Goal: Task Accomplishment & Management: Use online tool/utility

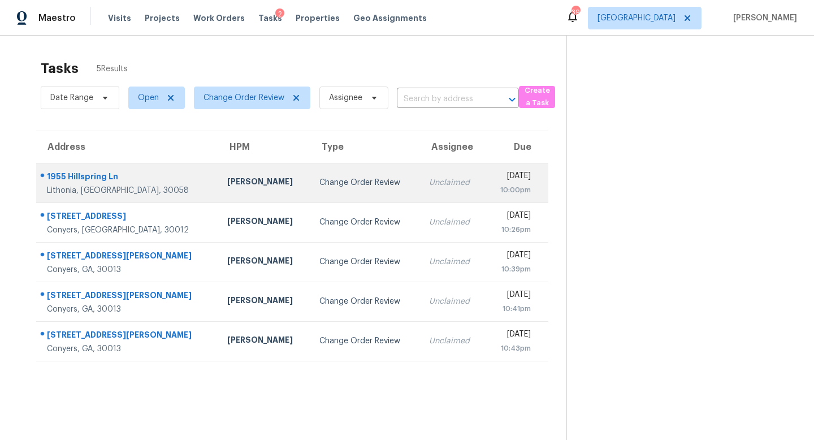
scroll to position [36, 0]
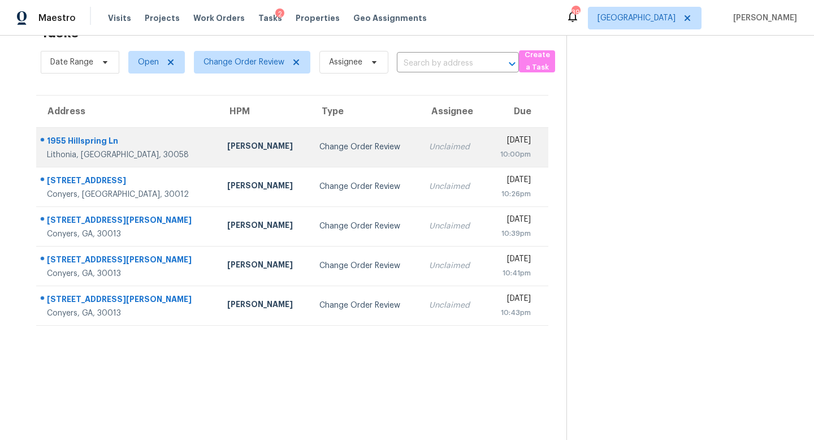
click at [320, 145] on div "Change Order Review" at bounding box center [366, 146] width 92 height 11
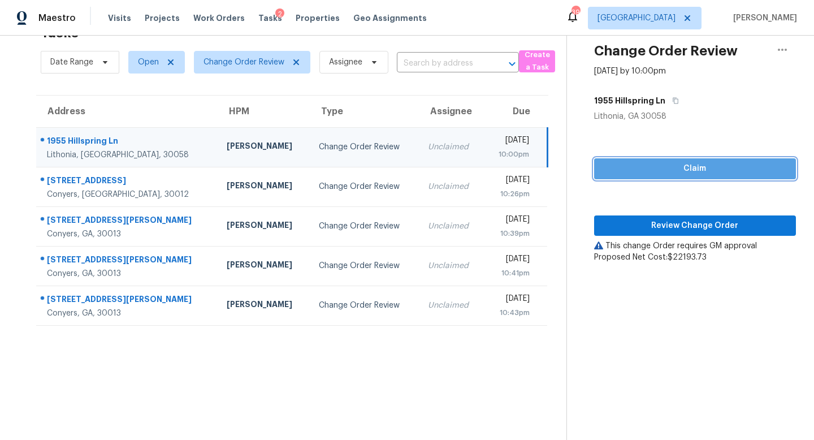
click at [647, 166] on span "Claim" at bounding box center [695, 169] width 184 height 14
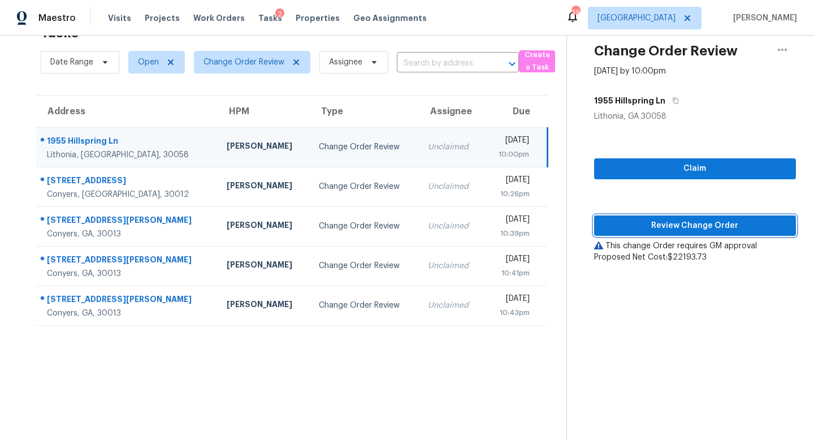
click at [651, 224] on span "Review Change Order" at bounding box center [695, 226] width 184 height 14
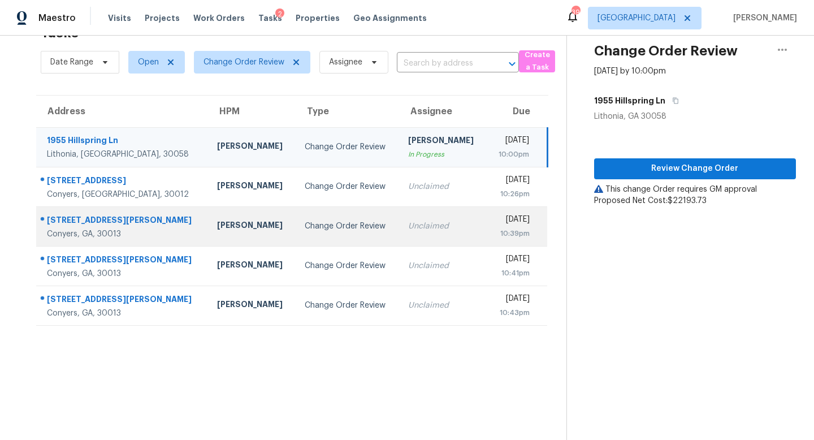
click at [305, 222] on div "Change Order Review" at bounding box center [347, 226] width 85 height 11
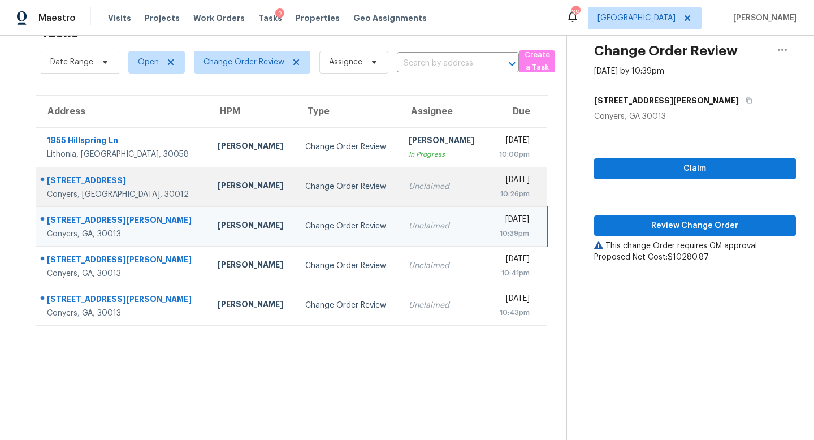
click at [296, 195] on td "Change Order Review" at bounding box center [347, 187] width 103 height 40
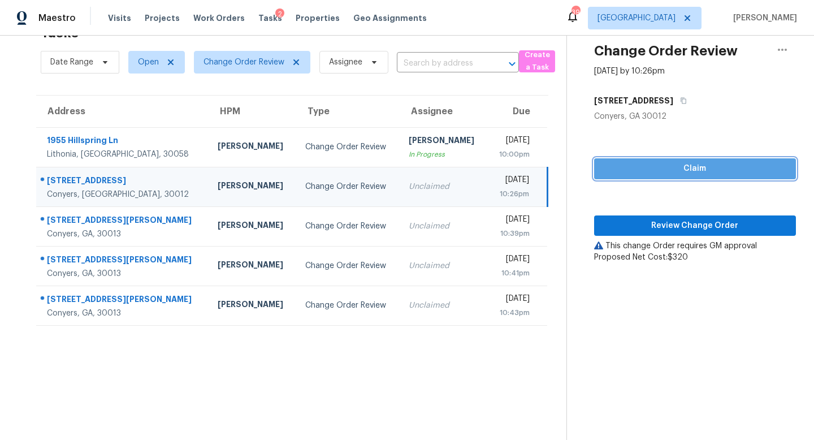
click at [679, 166] on span "Claim" at bounding box center [695, 169] width 184 height 14
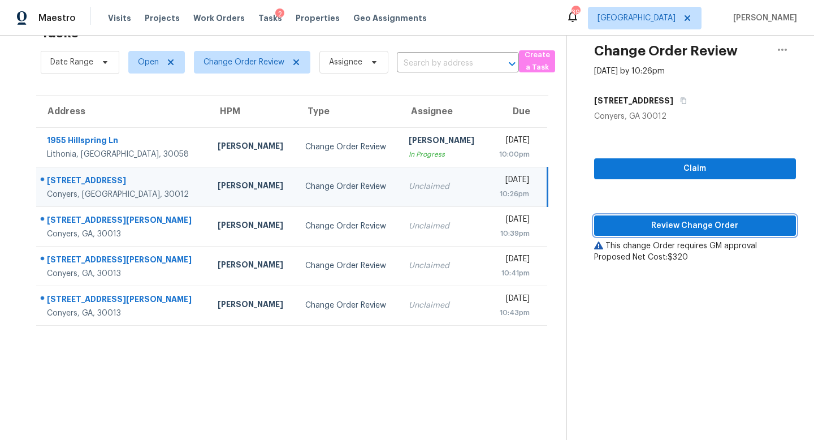
click at [673, 226] on span "Review Change Order" at bounding box center [695, 226] width 184 height 14
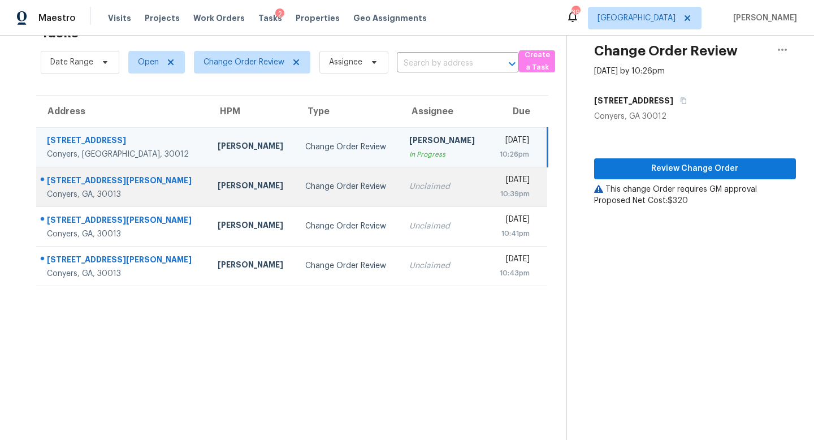
click at [409, 184] on div "Unclaimed" at bounding box center [444, 186] width 70 height 11
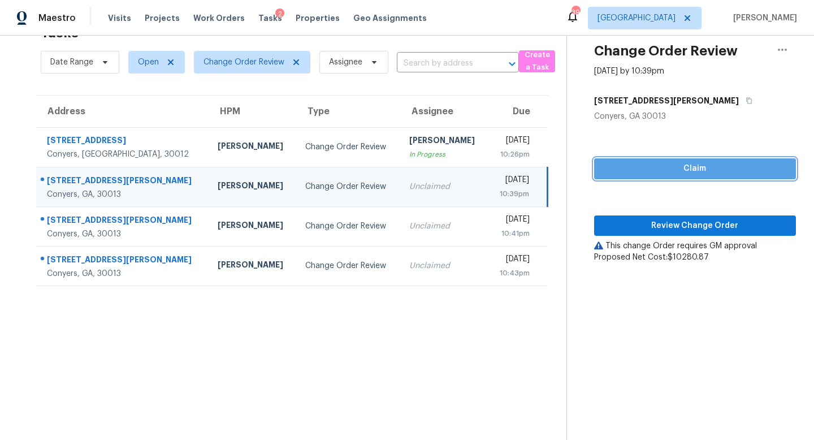
click at [700, 172] on span "Claim" at bounding box center [695, 169] width 184 height 14
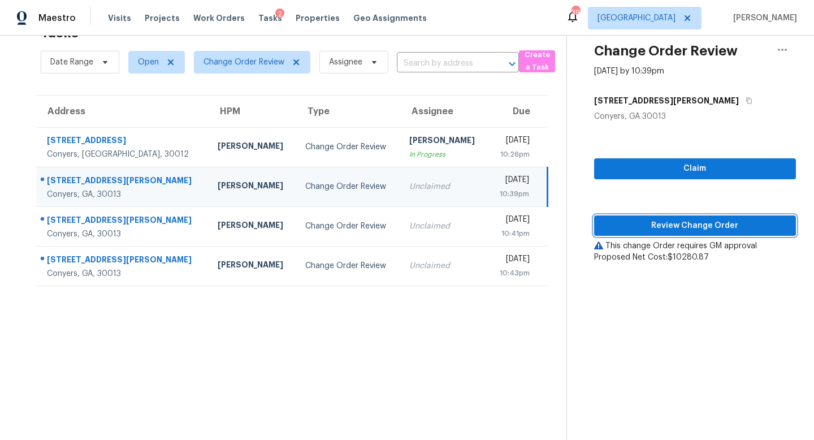
click at [690, 219] on span "Review Change Order" at bounding box center [695, 226] width 184 height 14
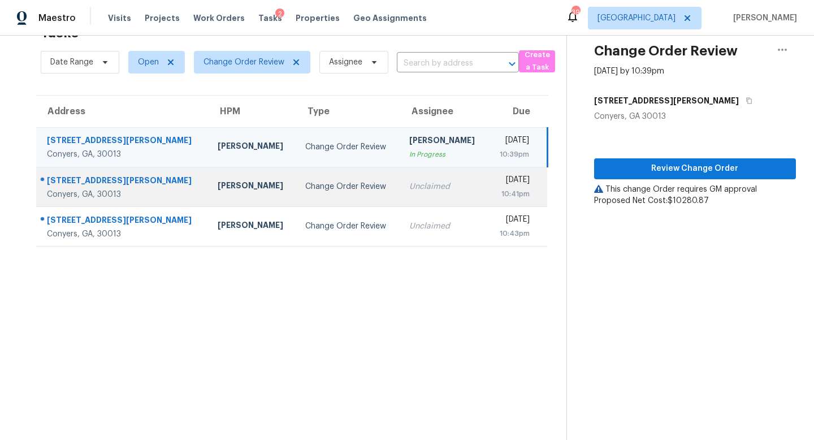
click at [339, 191] on td "Change Order Review" at bounding box center [347, 187] width 103 height 40
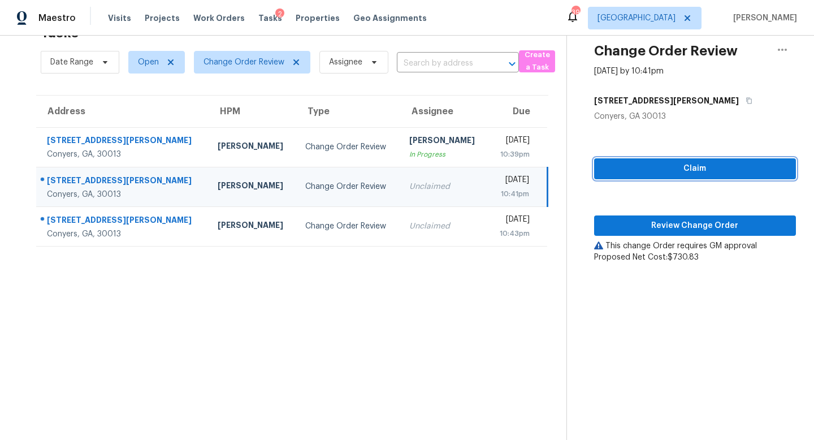
click at [659, 162] on span "Claim" at bounding box center [695, 169] width 184 height 14
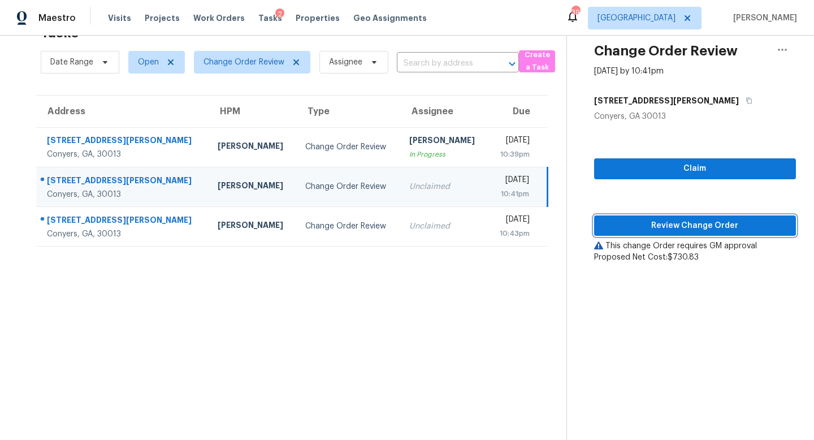
click at [660, 229] on span "Review Change Order" at bounding box center [695, 226] width 184 height 14
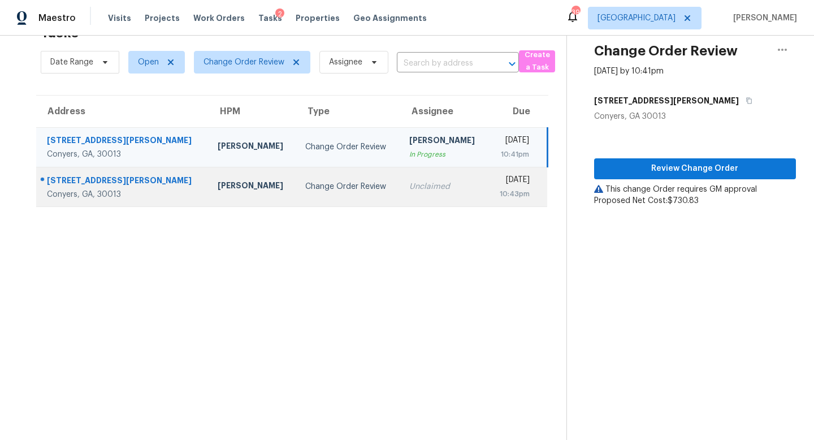
click at [409, 187] on div "Unclaimed" at bounding box center [444, 186] width 70 height 11
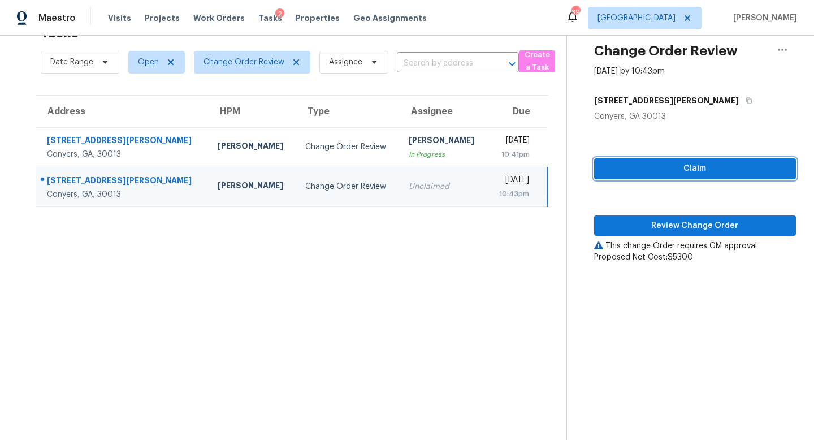
click at [677, 170] on span "Claim" at bounding box center [695, 169] width 184 height 14
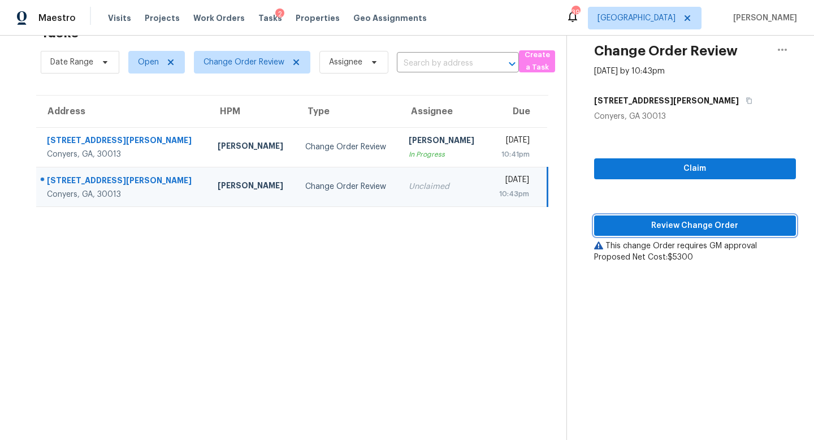
click at [679, 218] on button "Review Change Order" at bounding box center [695, 225] width 202 height 21
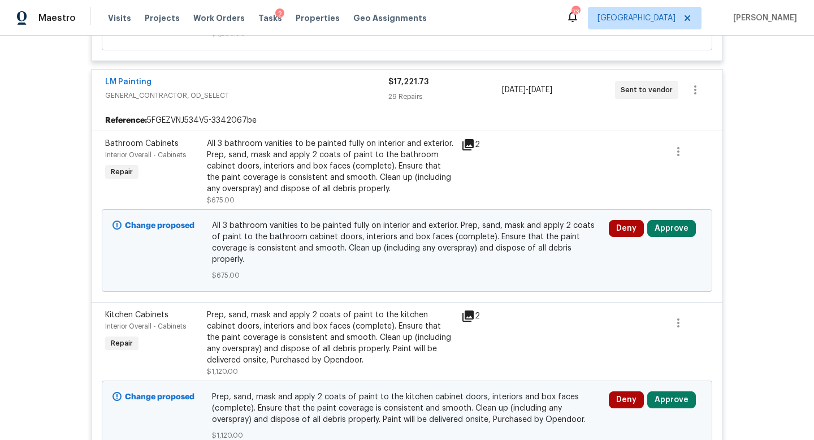
scroll to position [1250, 0]
click at [664, 232] on button "Approve" at bounding box center [671, 227] width 49 height 17
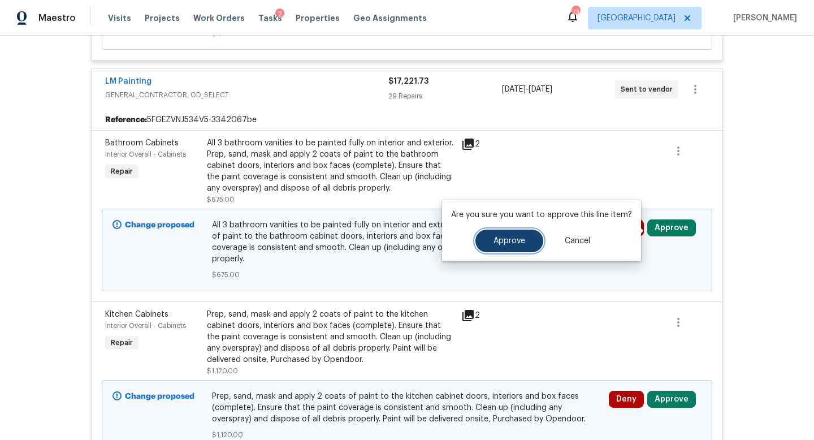
click at [530, 238] on button "Approve" at bounding box center [510, 241] width 68 height 23
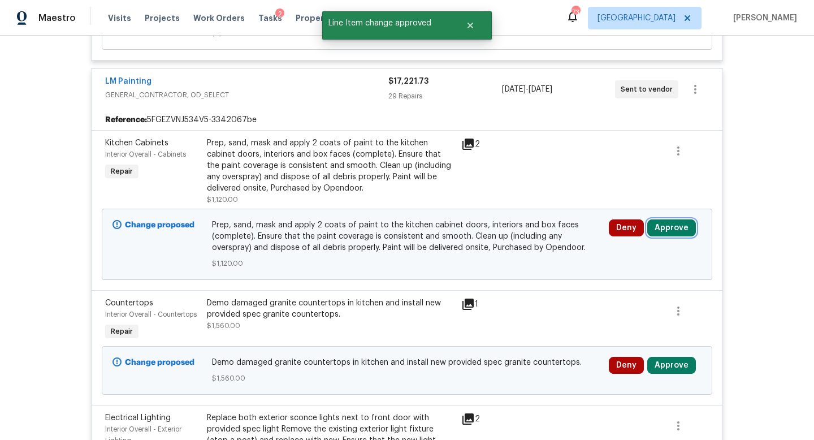
click at [662, 229] on button "Approve" at bounding box center [671, 227] width 49 height 17
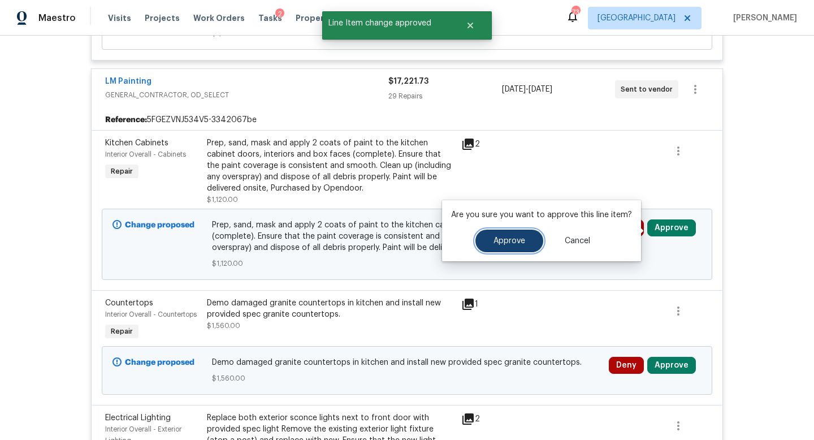
click at [496, 240] on span "Approve" at bounding box center [510, 241] width 32 height 8
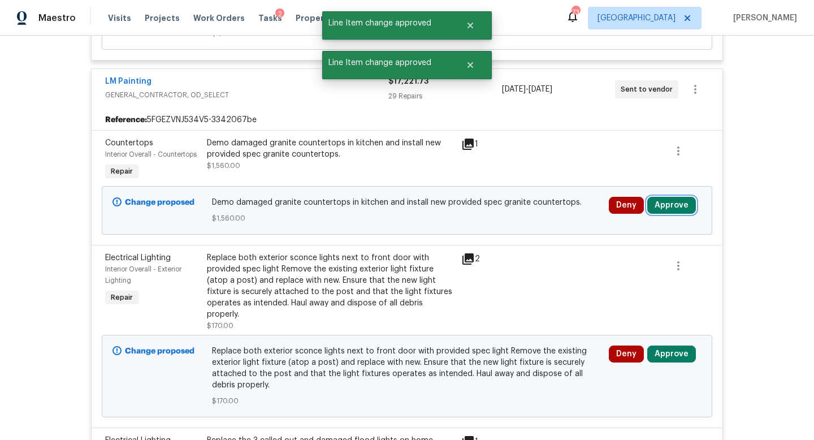
click at [670, 214] on button "Approve" at bounding box center [671, 205] width 49 height 17
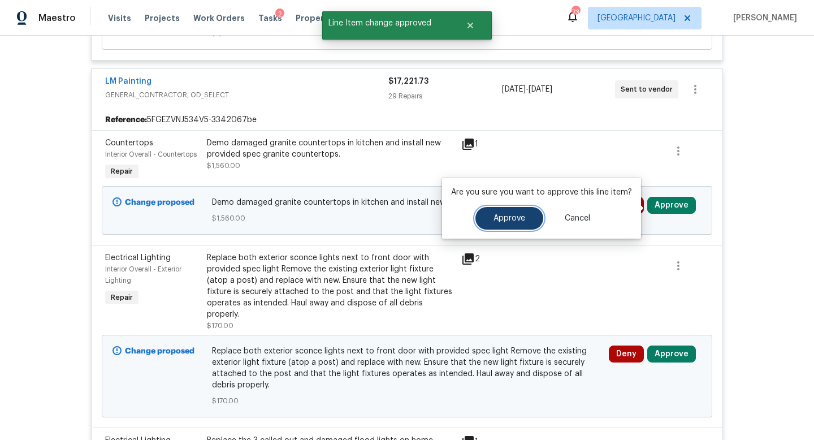
click at [516, 215] on span "Approve" at bounding box center [510, 218] width 32 height 8
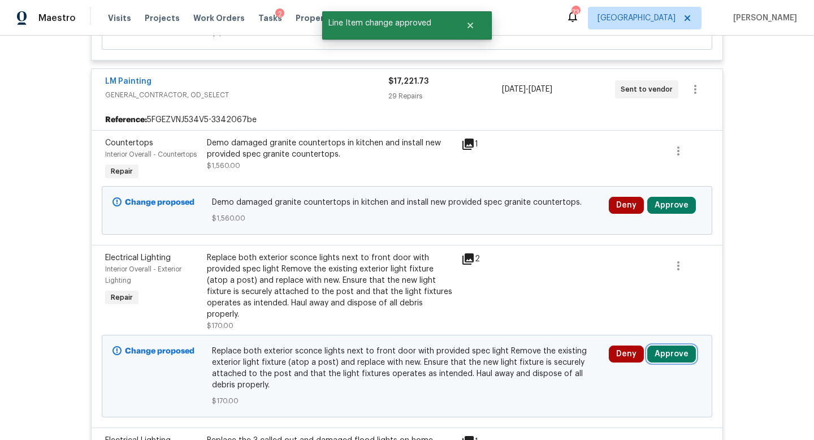
click at [668, 353] on button "Approve" at bounding box center [671, 354] width 49 height 17
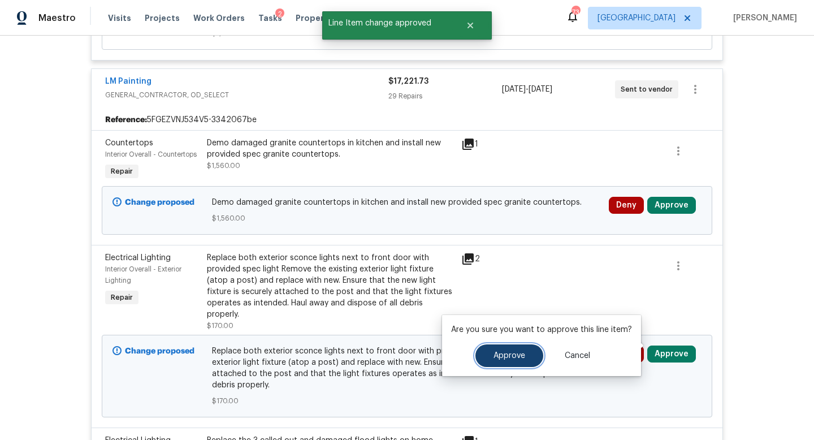
click at [508, 355] on span "Approve" at bounding box center [510, 356] width 32 height 8
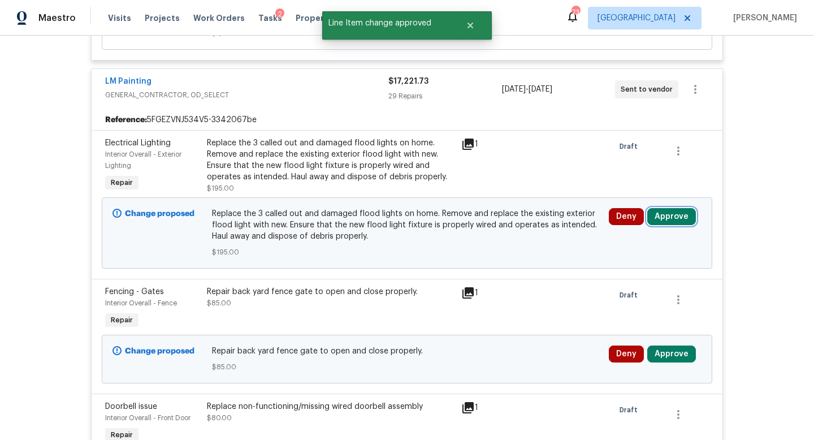
click at [663, 216] on button "Approve" at bounding box center [671, 216] width 49 height 17
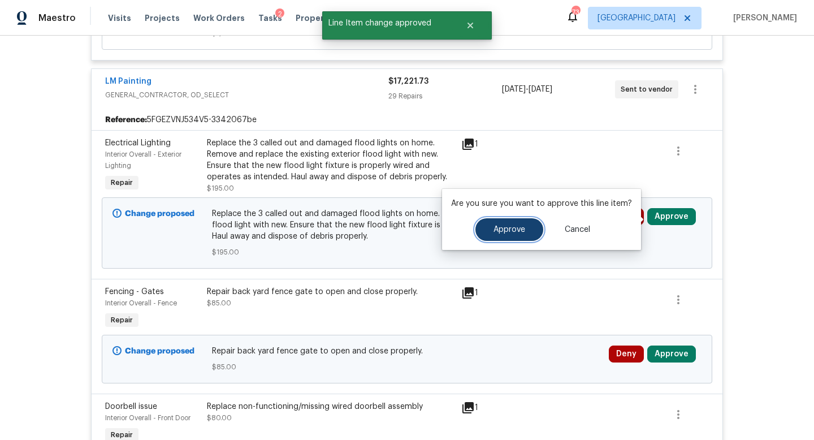
click at [491, 234] on button "Approve" at bounding box center [510, 229] width 68 height 23
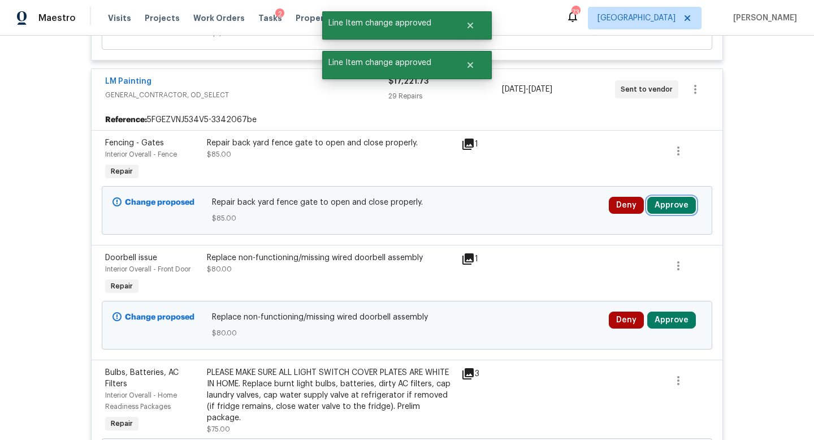
click at [666, 213] on button "Approve" at bounding box center [671, 205] width 49 height 17
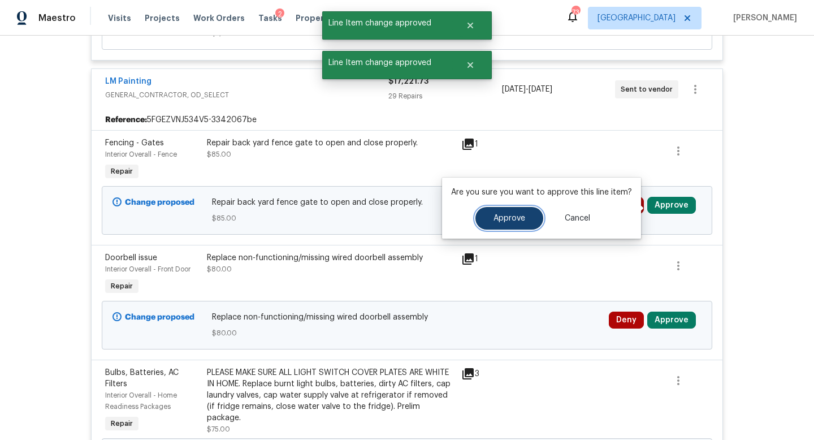
click at [495, 221] on span "Approve" at bounding box center [510, 218] width 32 height 8
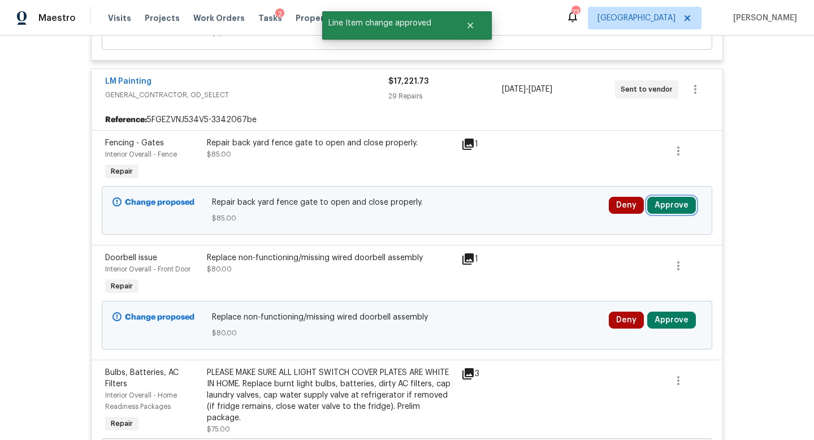
click at [672, 209] on button "Approve" at bounding box center [671, 205] width 49 height 17
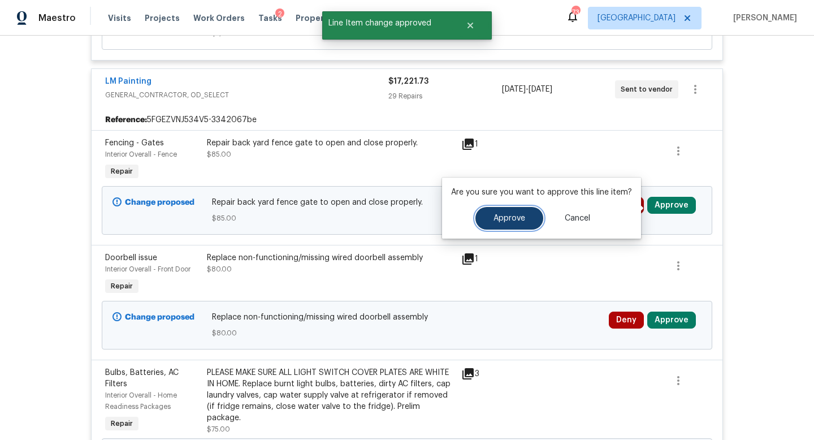
click at [515, 220] on span "Approve" at bounding box center [510, 218] width 32 height 8
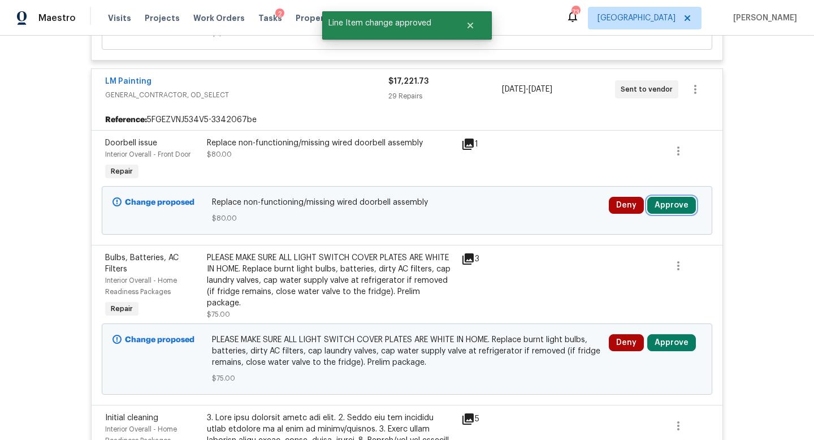
click at [677, 209] on button "Approve" at bounding box center [671, 205] width 49 height 17
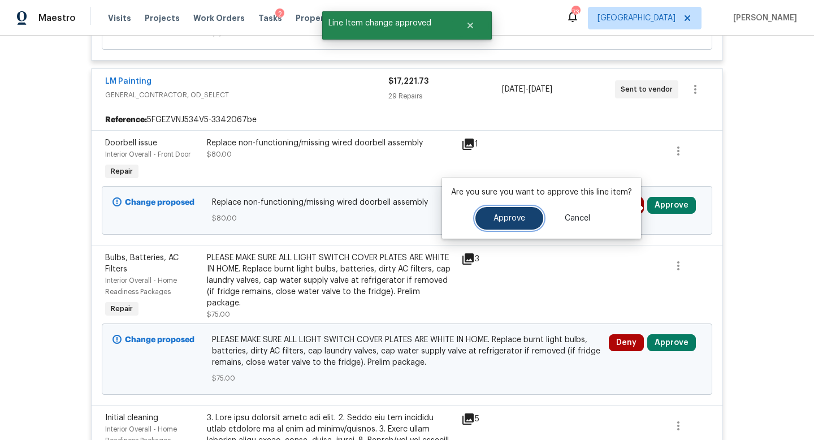
click at [529, 218] on button "Approve" at bounding box center [510, 218] width 68 height 23
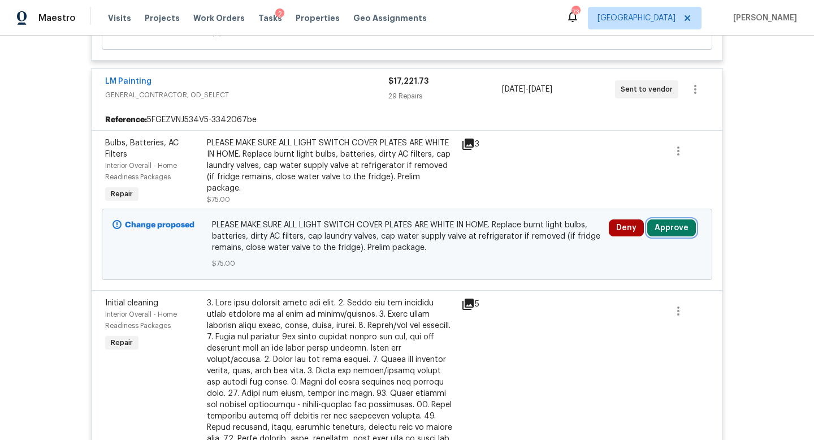
click at [663, 234] on button "Approve" at bounding box center [671, 227] width 49 height 17
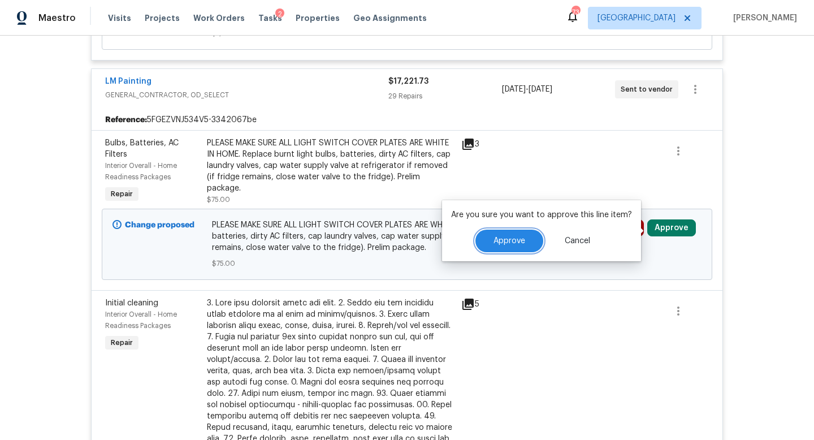
click at [534, 247] on button "Approve" at bounding box center [510, 241] width 68 height 23
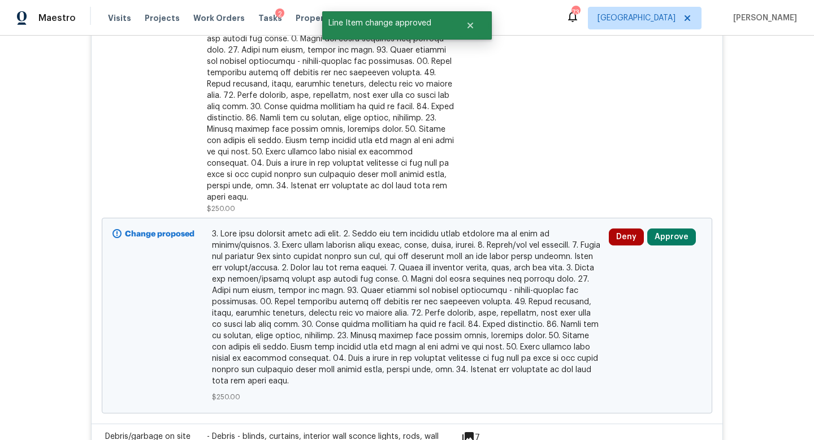
scroll to position [1436, 0]
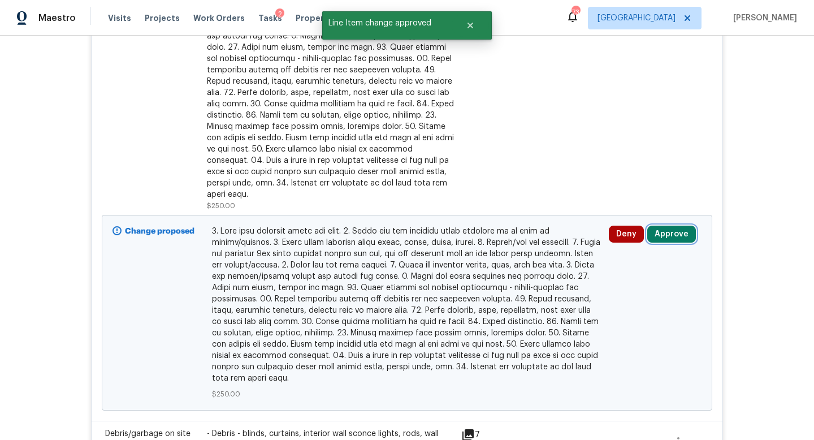
click at [662, 230] on button "Approve" at bounding box center [671, 234] width 49 height 17
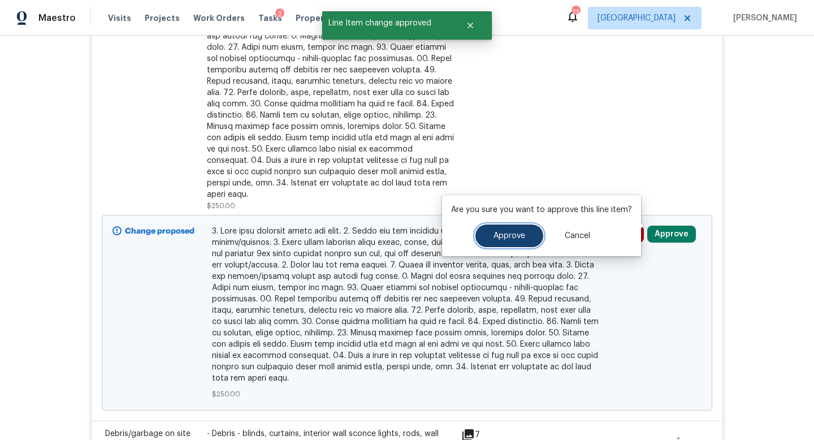
click at [517, 232] on span "Approve" at bounding box center [510, 236] width 32 height 8
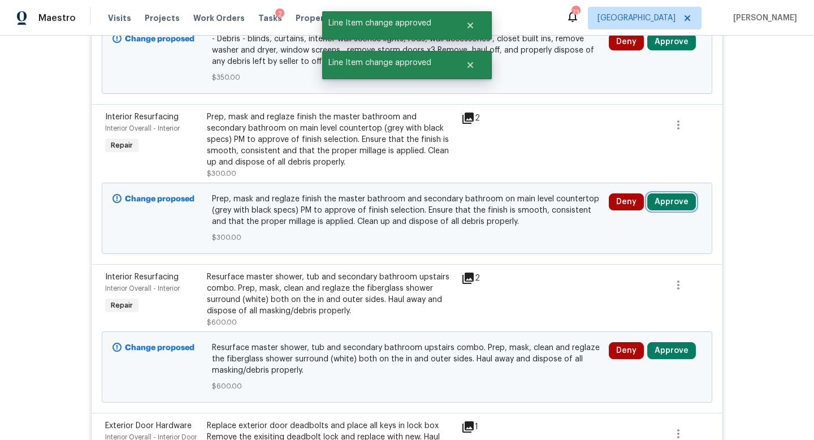
click at [659, 209] on button "Approve" at bounding box center [671, 201] width 49 height 17
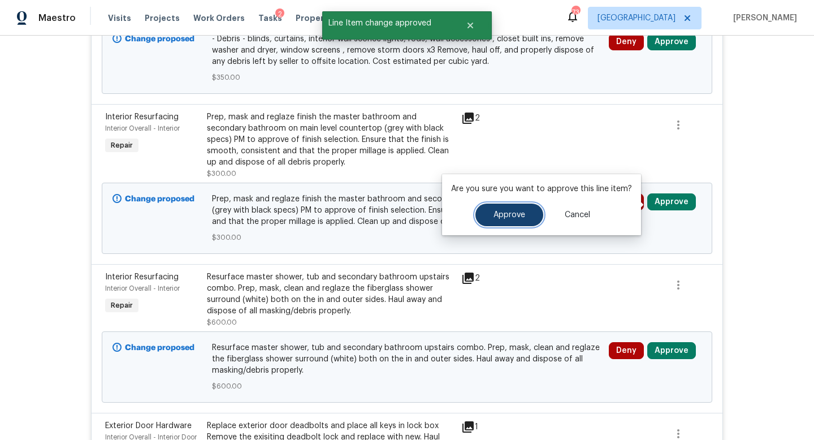
click at [529, 215] on button "Approve" at bounding box center [510, 215] width 68 height 23
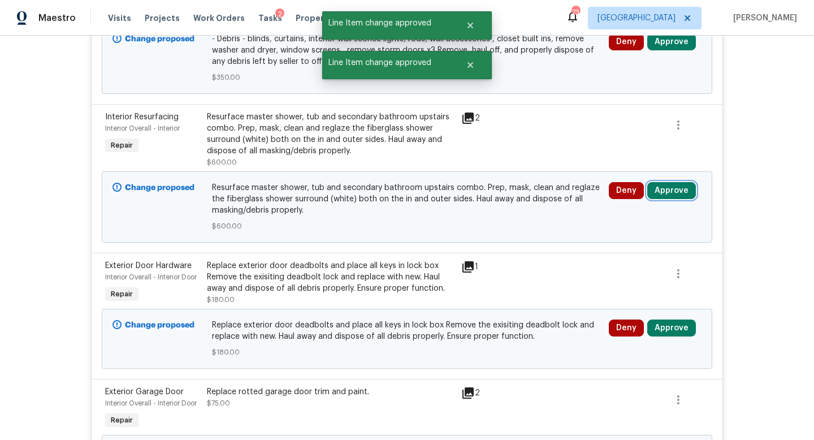
click at [662, 198] on button "Approve" at bounding box center [671, 190] width 49 height 17
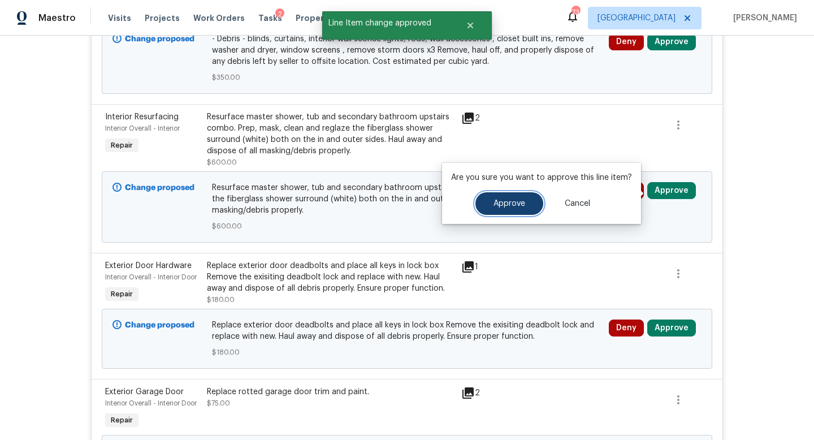
click at [508, 205] on span "Approve" at bounding box center [510, 204] width 32 height 8
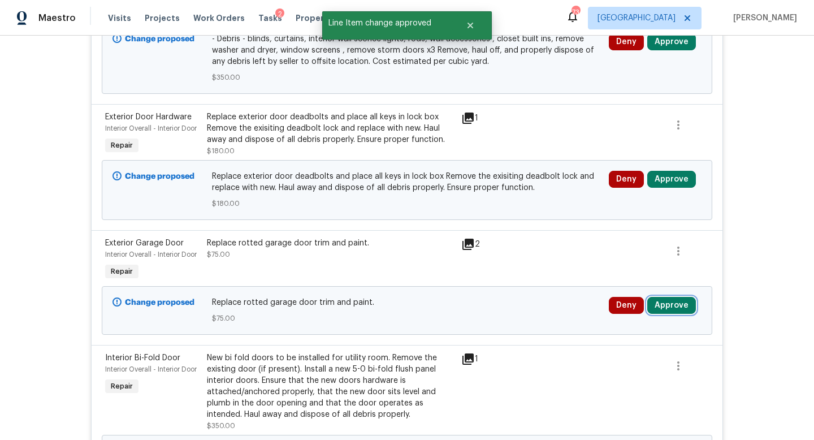
click at [666, 310] on button "Approve" at bounding box center [671, 305] width 49 height 17
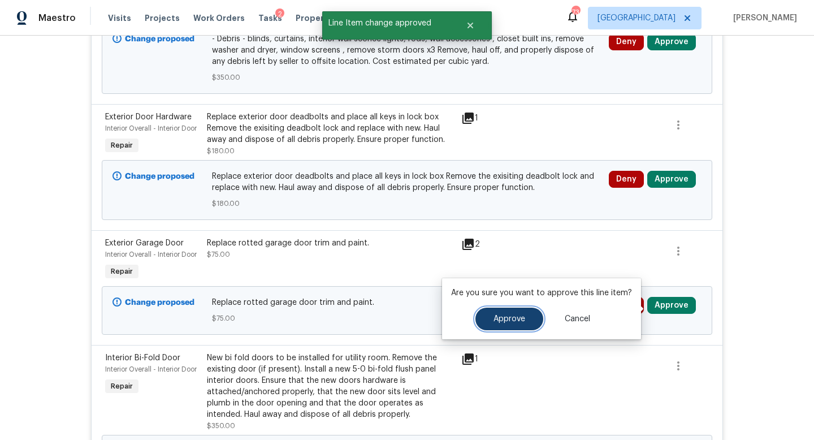
click at [495, 318] on span "Approve" at bounding box center [510, 319] width 32 height 8
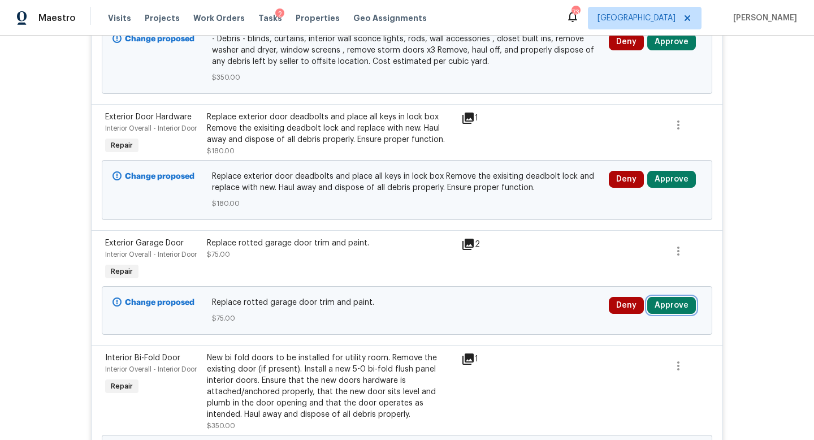
click at [670, 312] on button "Approve" at bounding box center [671, 305] width 49 height 17
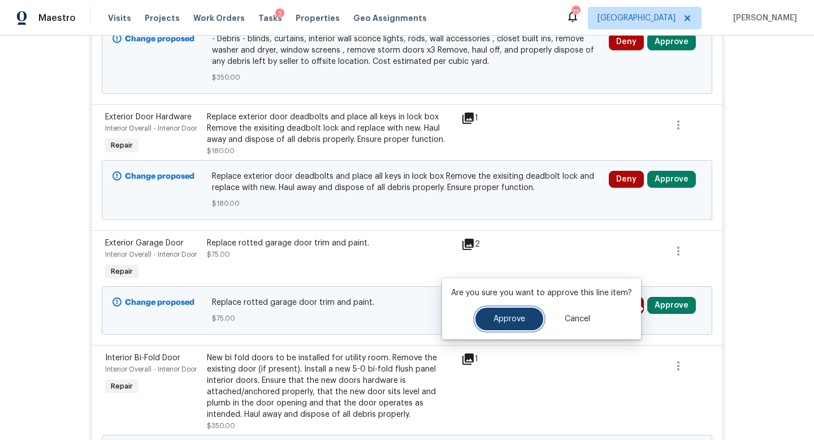
click at [511, 322] on span "Approve" at bounding box center [510, 319] width 32 height 8
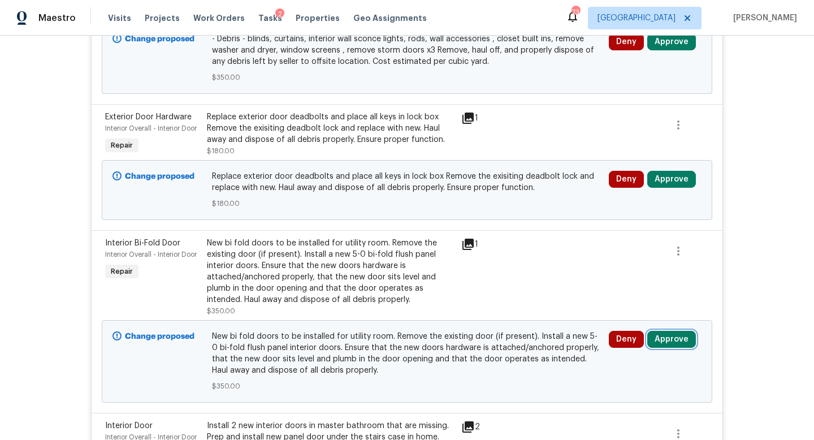
click at [674, 338] on button "Approve" at bounding box center [671, 339] width 49 height 17
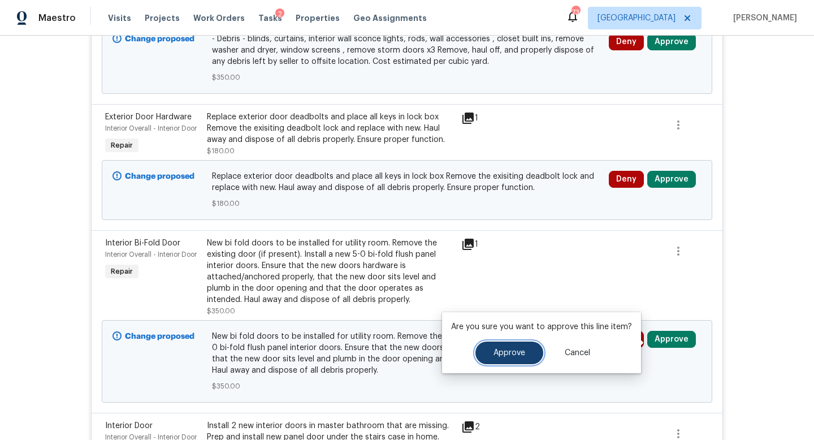
click at [508, 350] on span "Approve" at bounding box center [510, 353] width 32 height 8
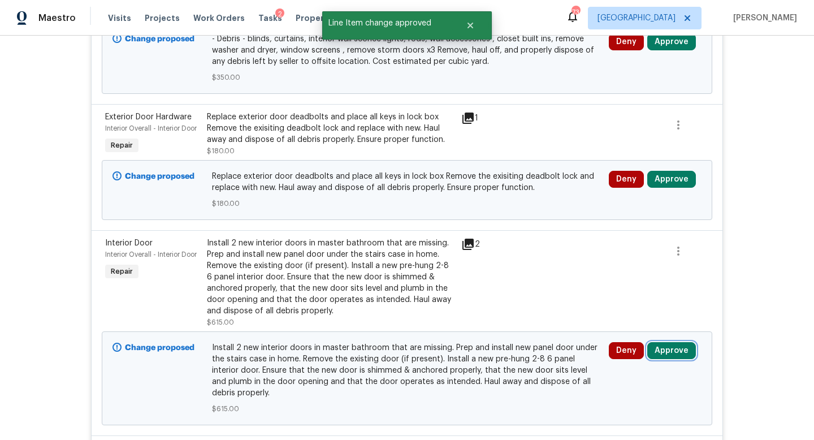
click at [671, 356] on button "Approve" at bounding box center [671, 350] width 49 height 17
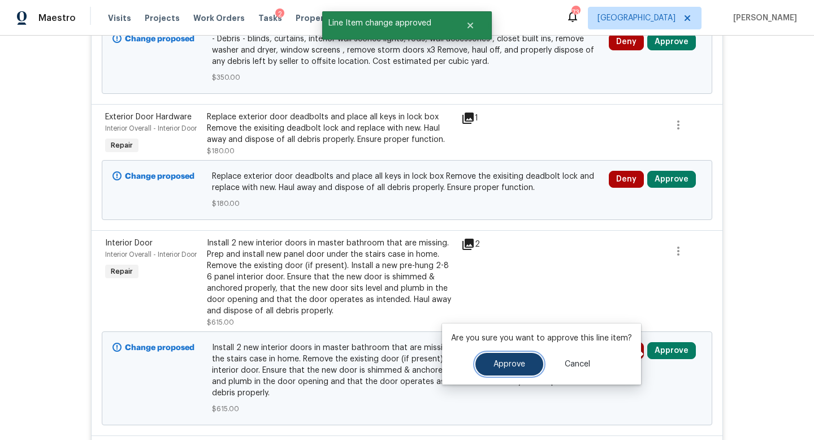
click at [530, 358] on button "Approve" at bounding box center [510, 364] width 68 height 23
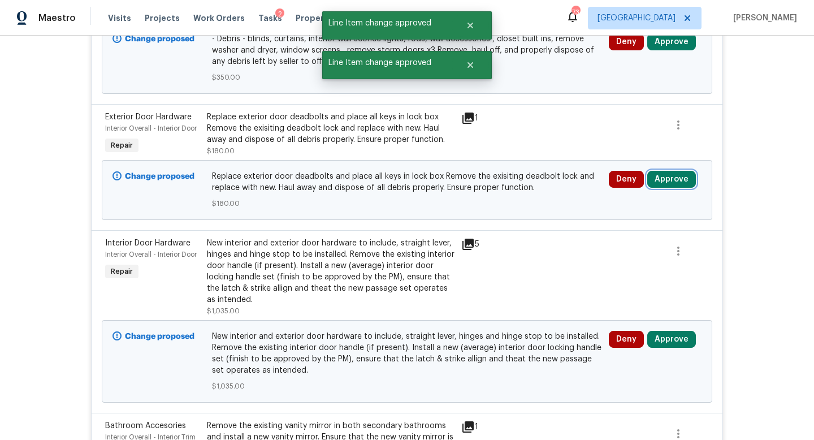
click at [677, 178] on button "Approve" at bounding box center [671, 179] width 49 height 17
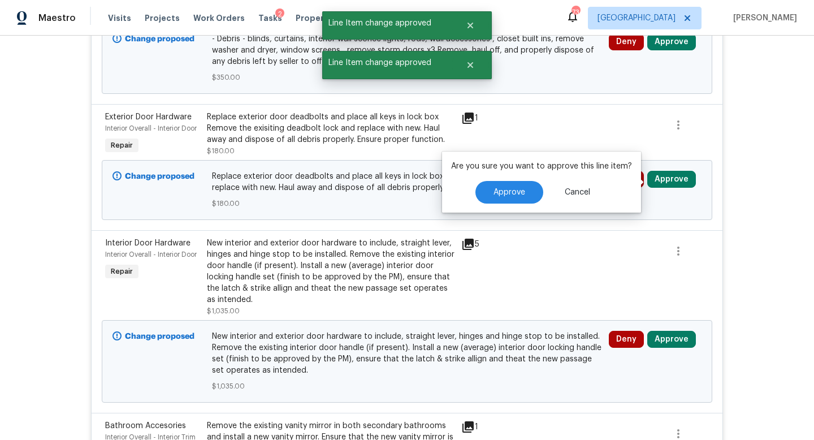
click at [543, 183] on div "Approve Cancel" at bounding box center [541, 192] width 181 height 23
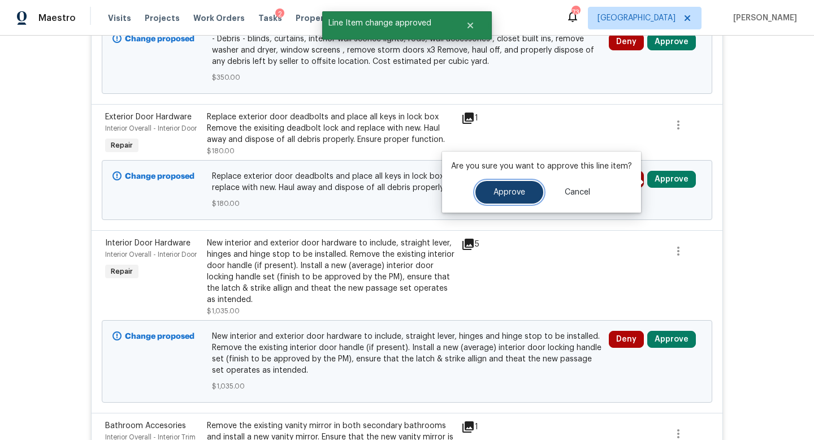
click at [520, 192] on span "Approve" at bounding box center [510, 192] width 32 height 8
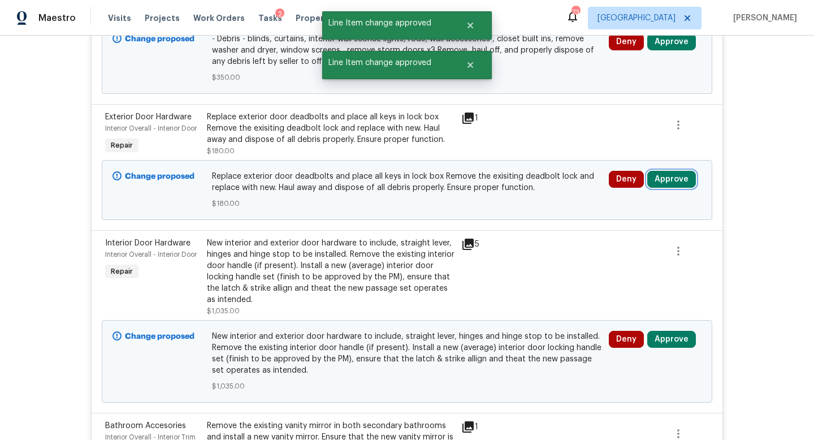
click at [667, 183] on button "Approve" at bounding box center [671, 179] width 49 height 17
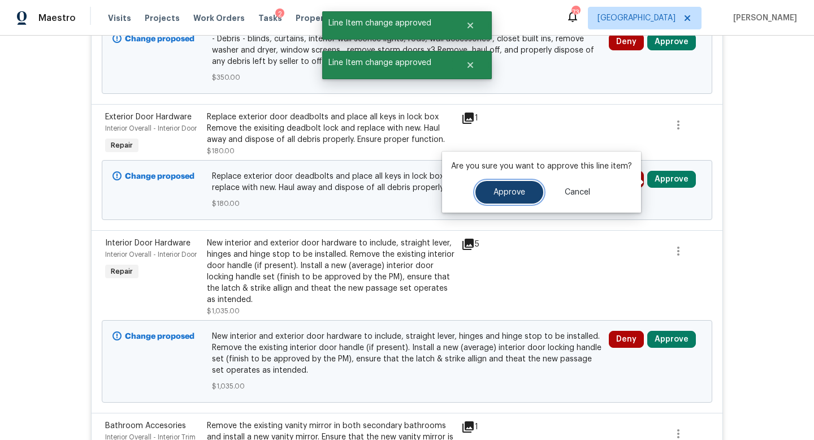
click at [516, 198] on button "Approve" at bounding box center [510, 192] width 68 height 23
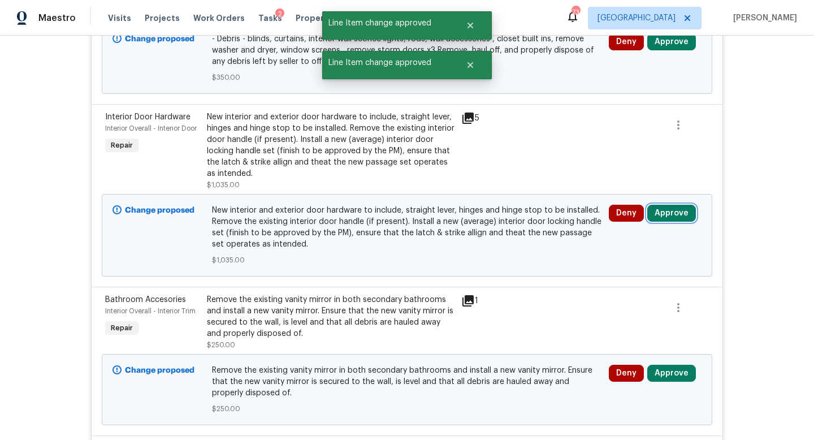
click at [671, 218] on button "Approve" at bounding box center [671, 213] width 49 height 17
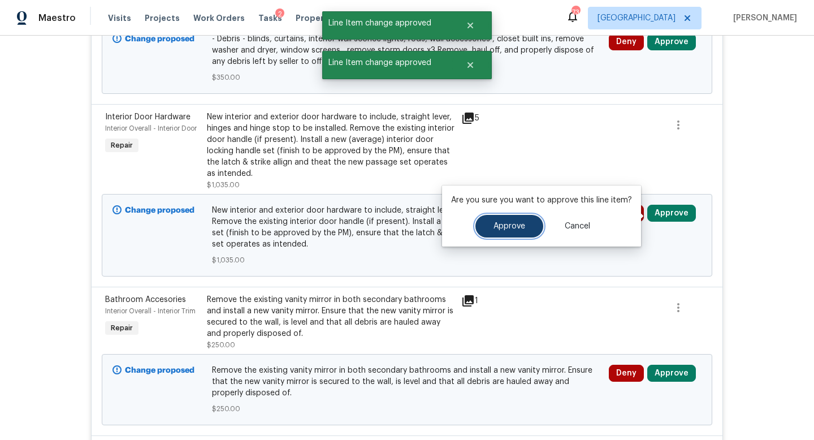
click at [534, 228] on button "Approve" at bounding box center [510, 226] width 68 height 23
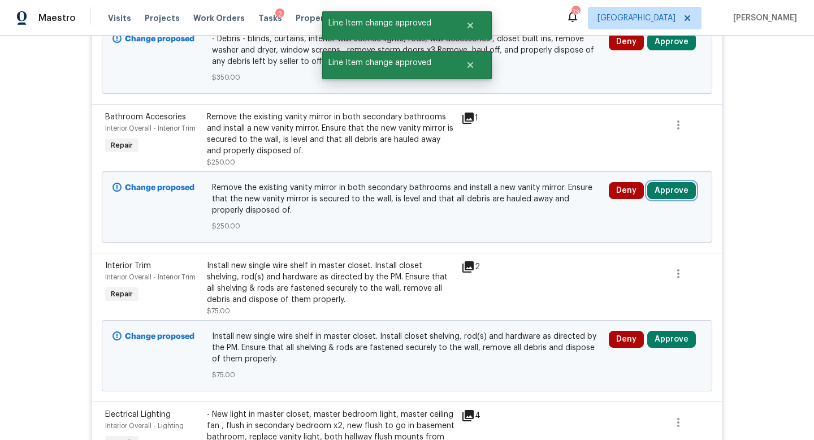
click at [672, 187] on button "Approve" at bounding box center [671, 190] width 49 height 17
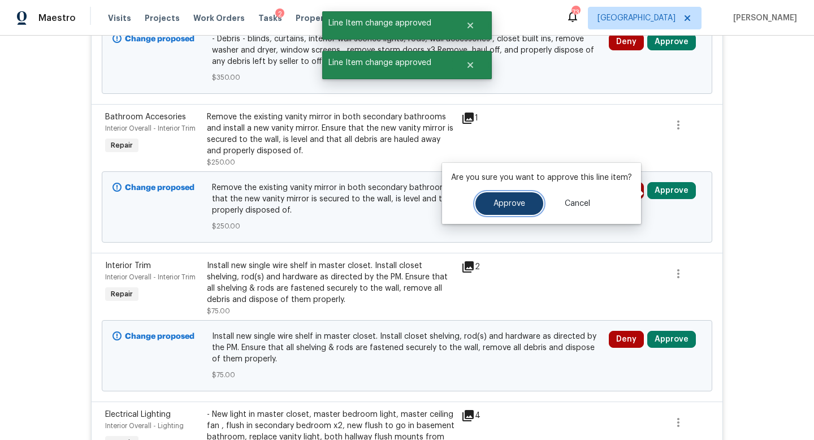
click at [503, 205] on span "Approve" at bounding box center [510, 204] width 32 height 8
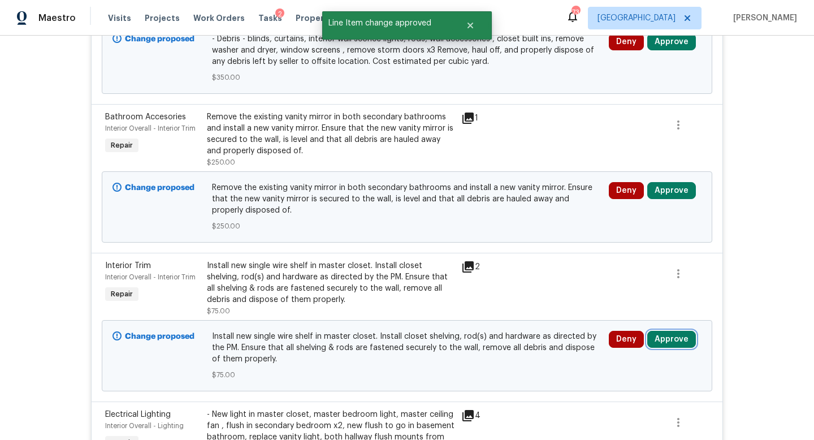
click at [666, 340] on button "Approve" at bounding box center [671, 339] width 49 height 17
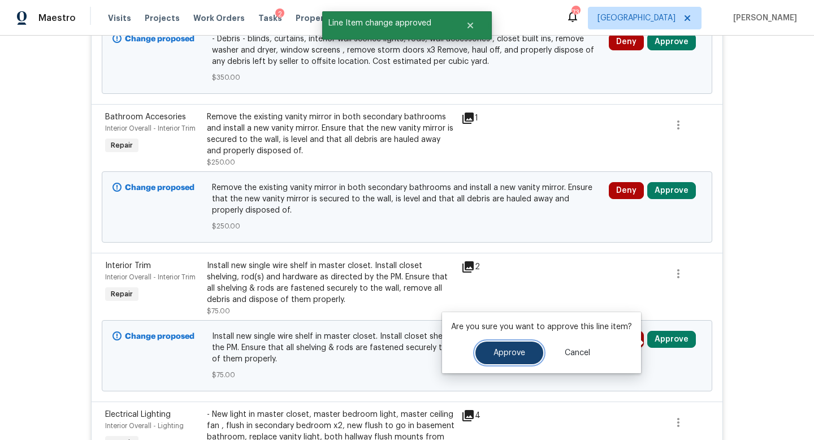
click at [515, 346] on button "Approve" at bounding box center [510, 353] width 68 height 23
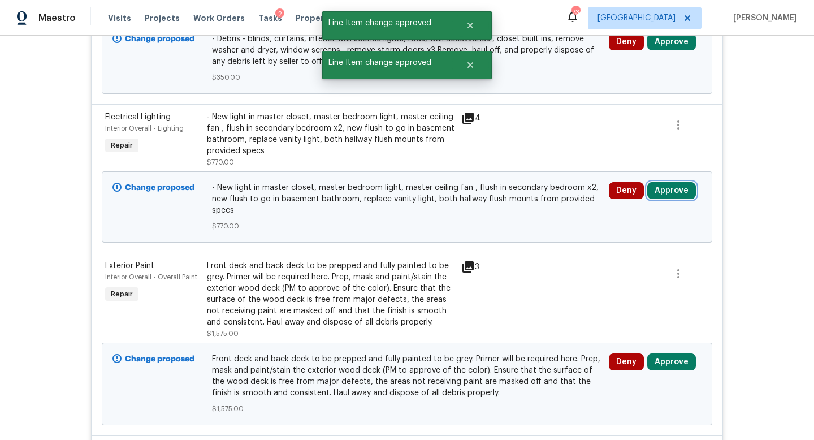
click at [666, 195] on button "Approve" at bounding box center [671, 190] width 49 height 17
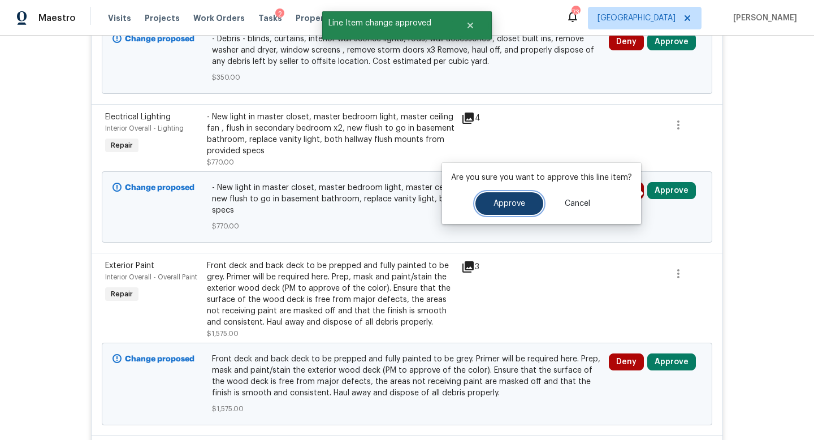
click at [521, 201] on span "Approve" at bounding box center [510, 204] width 32 height 8
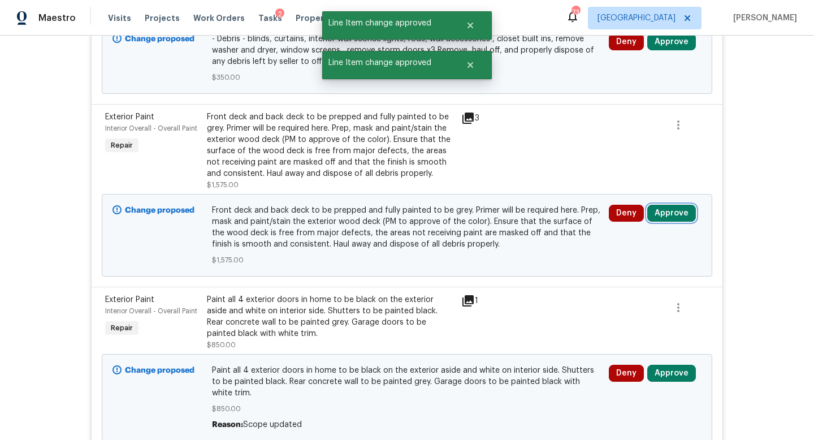
click at [663, 217] on button "Approve" at bounding box center [671, 213] width 49 height 17
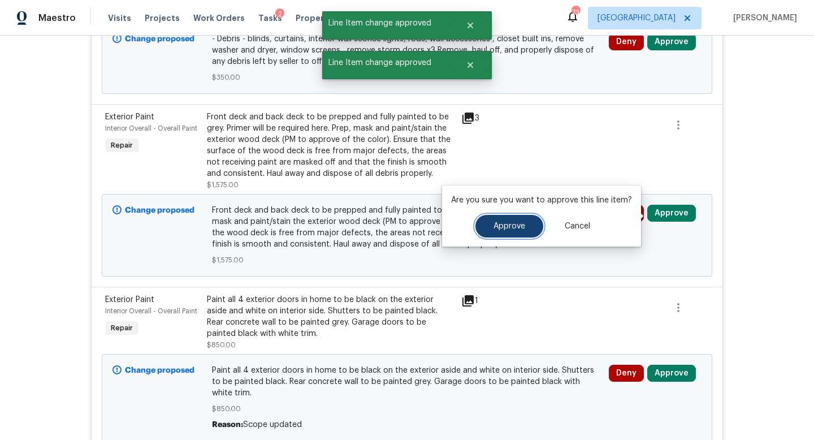
click at [512, 217] on button "Approve" at bounding box center [510, 226] width 68 height 23
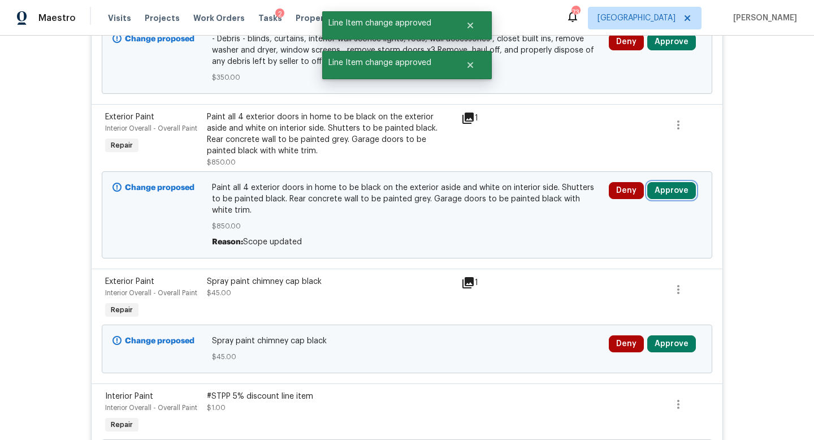
click at [668, 186] on button "Approve" at bounding box center [671, 190] width 49 height 17
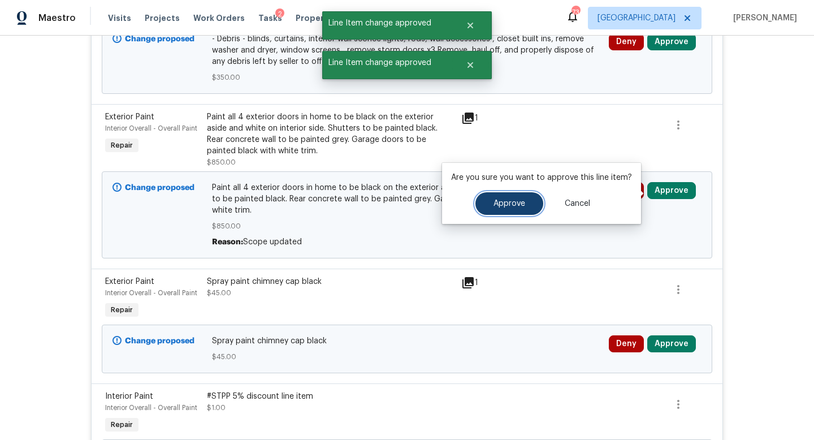
click at [530, 203] on button "Approve" at bounding box center [510, 203] width 68 height 23
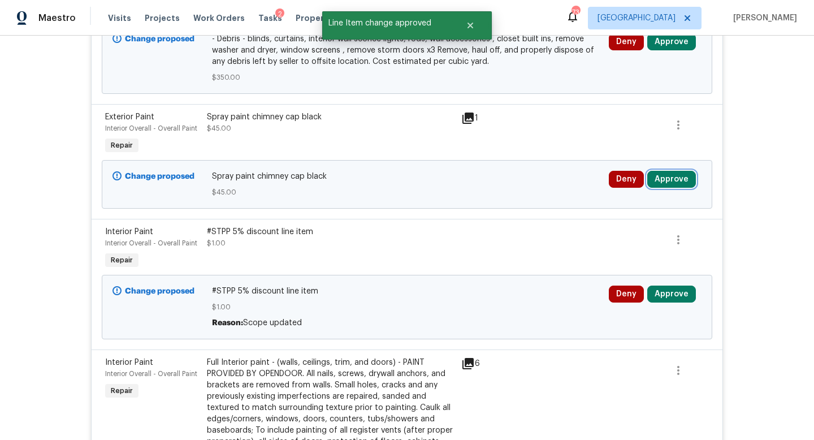
click at [662, 184] on button "Approve" at bounding box center [671, 179] width 49 height 17
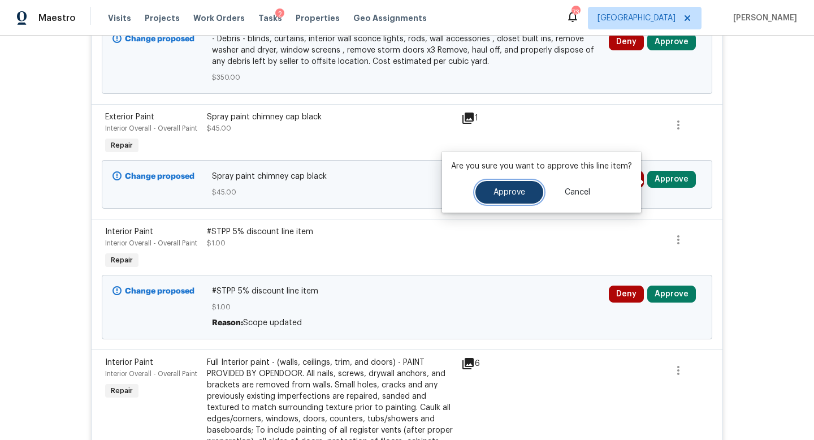
click at [520, 193] on span "Approve" at bounding box center [510, 192] width 32 height 8
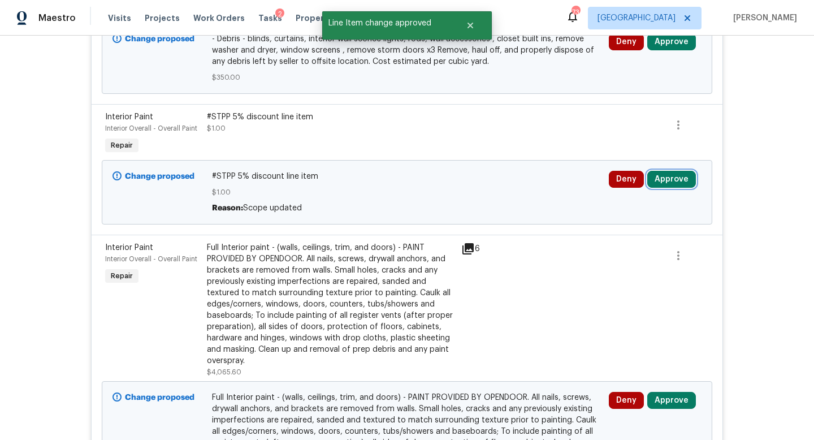
click at [674, 183] on button "Approve" at bounding box center [671, 179] width 49 height 17
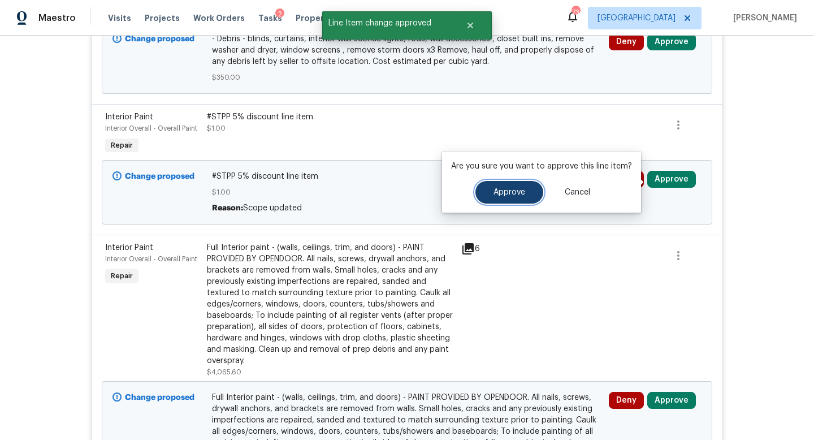
click at [503, 201] on button "Approve" at bounding box center [510, 192] width 68 height 23
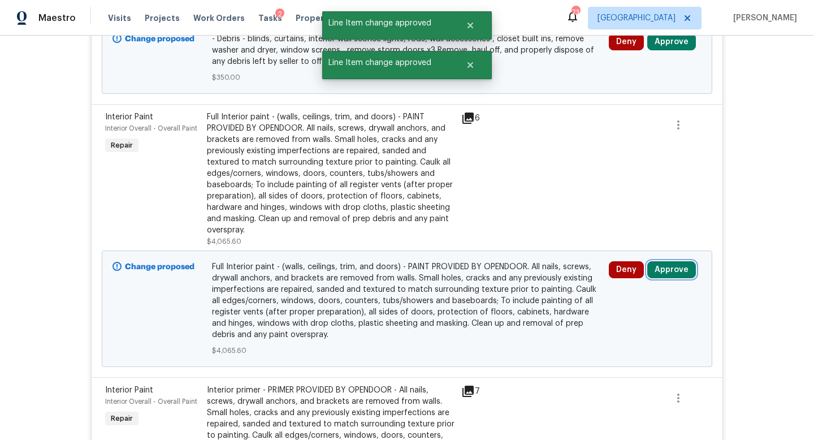
click at [673, 270] on button "Approve" at bounding box center [671, 269] width 49 height 17
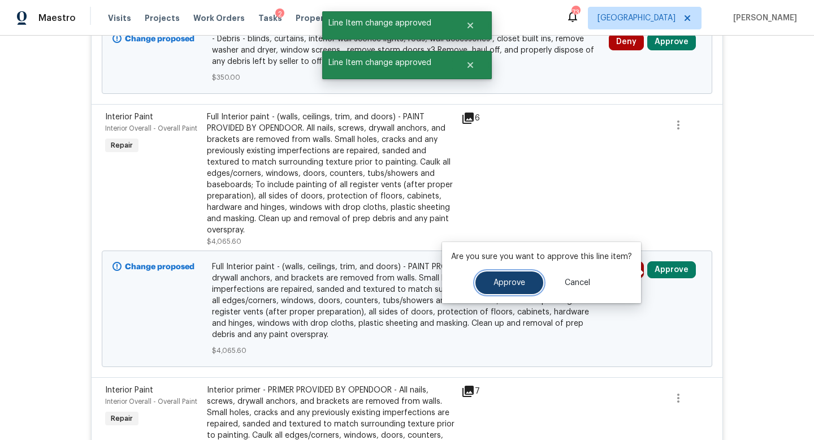
click at [491, 286] on button "Approve" at bounding box center [510, 282] width 68 height 23
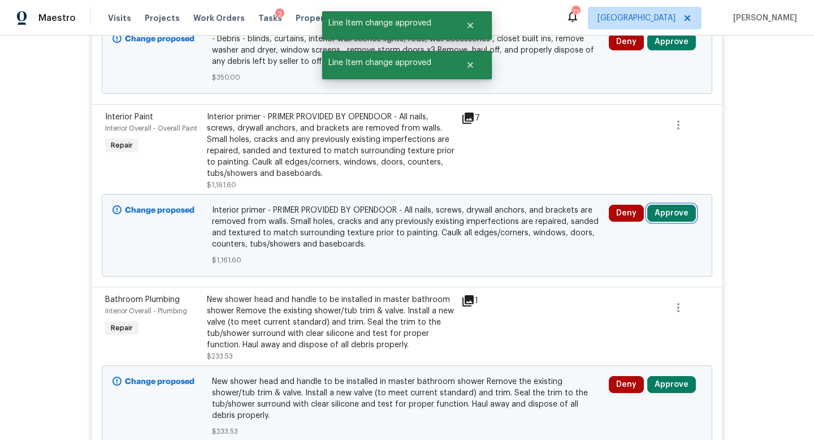
click at [676, 214] on button "Approve" at bounding box center [671, 213] width 49 height 17
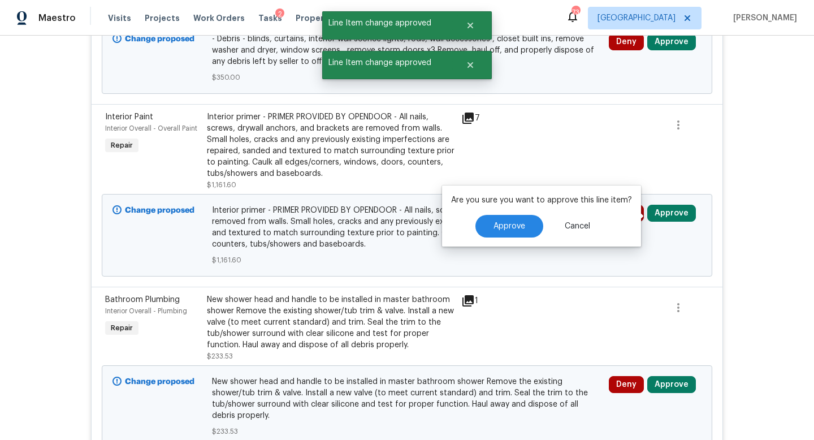
click at [503, 238] on div "Are you sure you want to approve this line item? Approve Cancel" at bounding box center [541, 215] width 199 height 61
click at [517, 217] on button "Approve" at bounding box center [510, 226] width 68 height 23
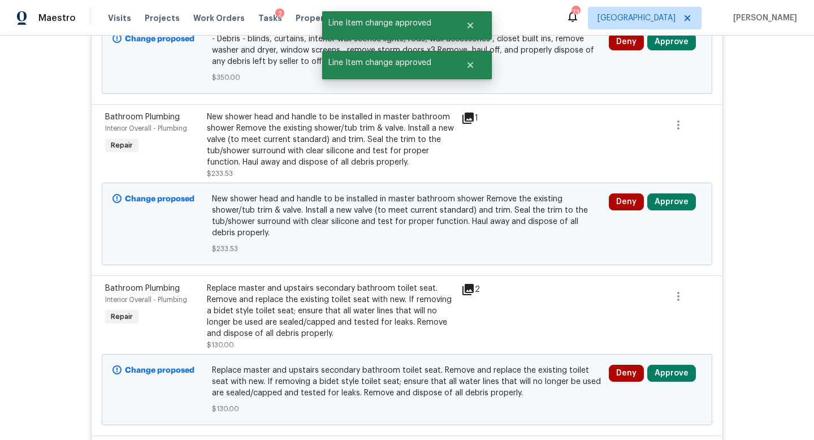
click at [660, 213] on div "Deny Approve" at bounding box center [656, 224] width 100 height 68
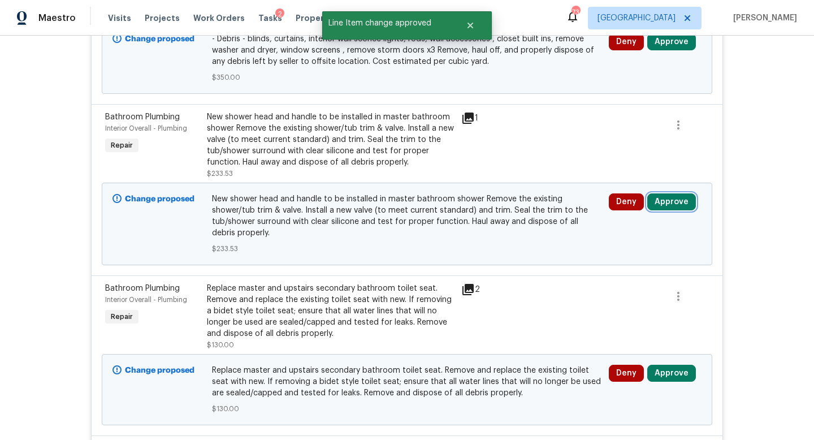
click at [668, 210] on button "Approve" at bounding box center [671, 201] width 49 height 17
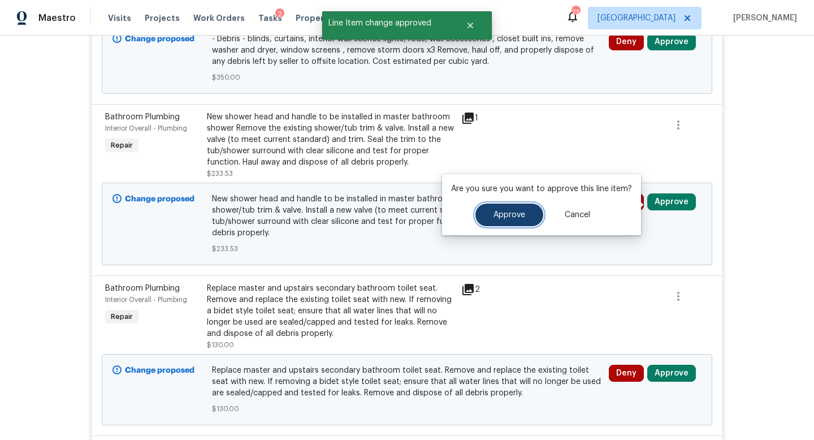
click at [506, 223] on button "Approve" at bounding box center [510, 215] width 68 height 23
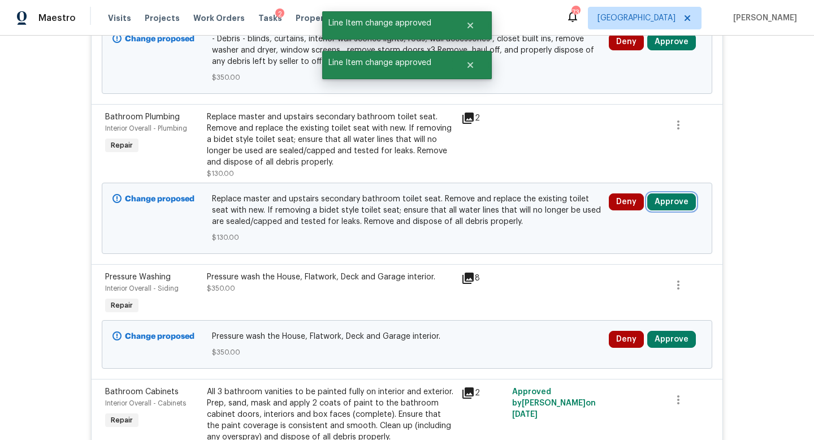
click at [671, 204] on button "Approve" at bounding box center [671, 201] width 49 height 17
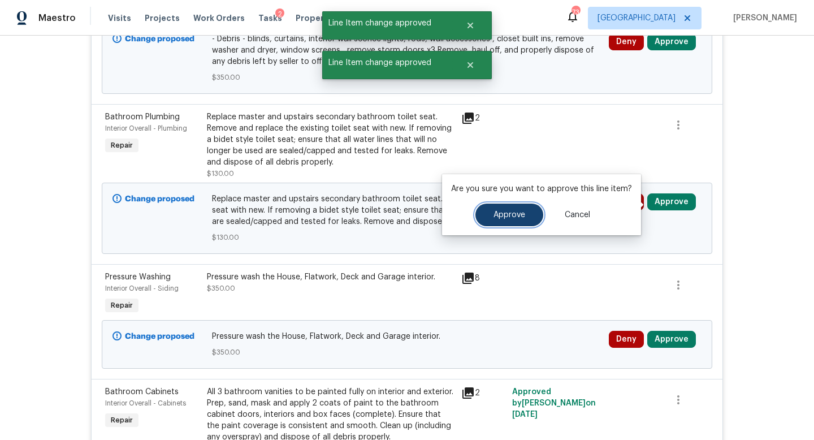
click at [502, 221] on button "Approve" at bounding box center [510, 215] width 68 height 23
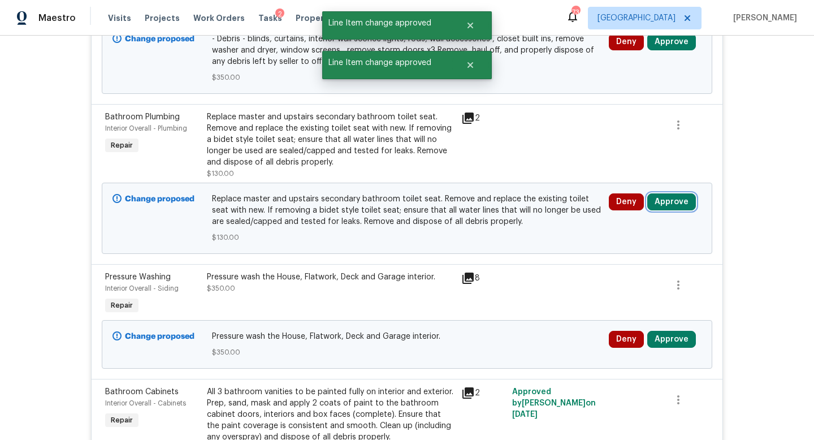
click at [669, 202] on button "Approve" at bounding box center [671, 201] width 49 height 17
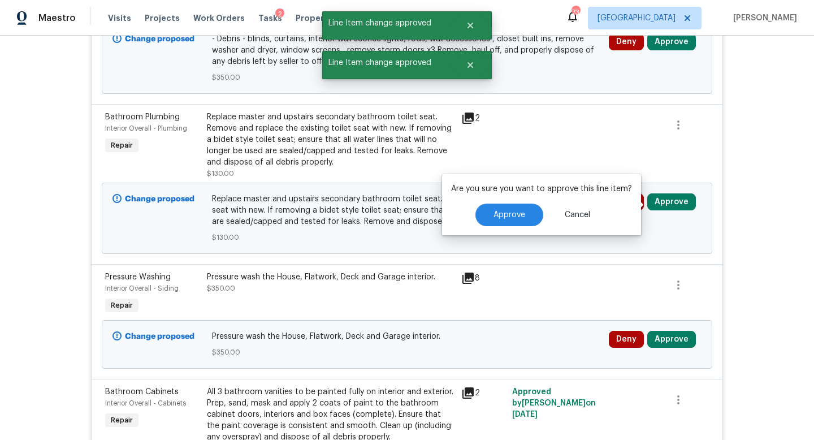
click at [472, 204] on div "Approve Cancel" at bounding box center [541, 215] width 181 height 23
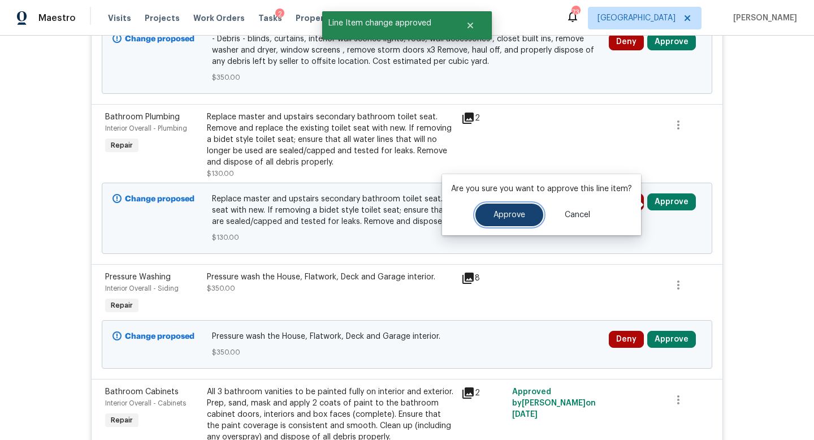
click at [507, 220] on button "Approve" at bounding box center [510, 215] width 68 height 23
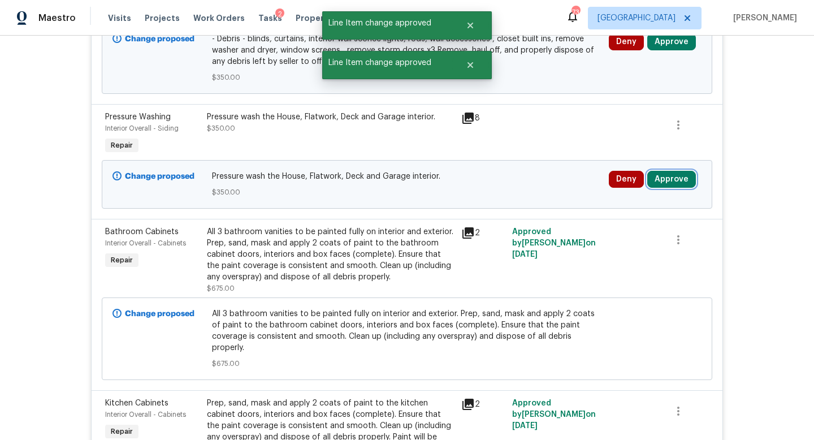
click at [659, 187] on button "Approve" at bounding box center [671, 179] width 49 height 17
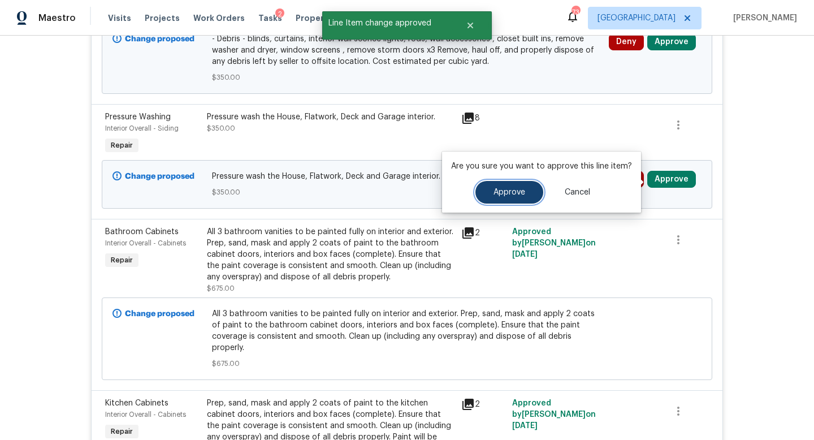
click at [514, 196] on span "Approve" at bounding box center [510, 192] width 32 height 8
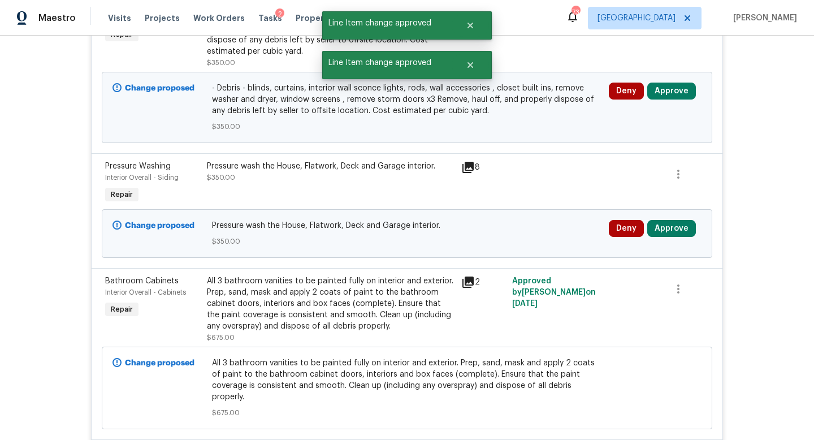
scroll to position [1386, 0]
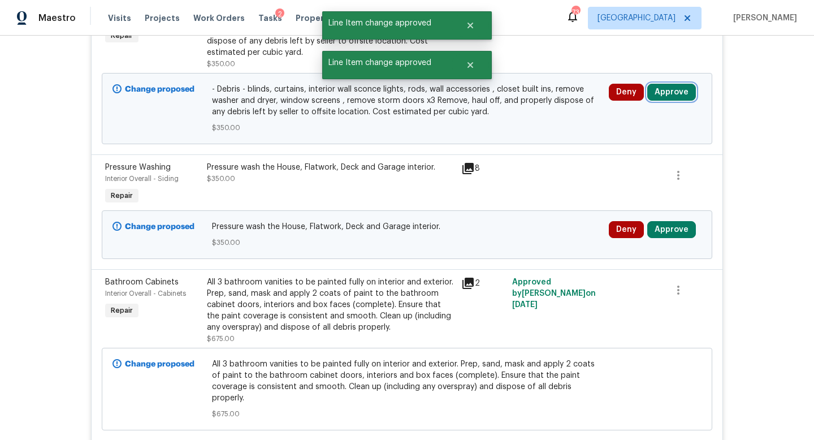
click at [657, 98] on button "Approve" at bounding box center [671, 92] width 49 height 17
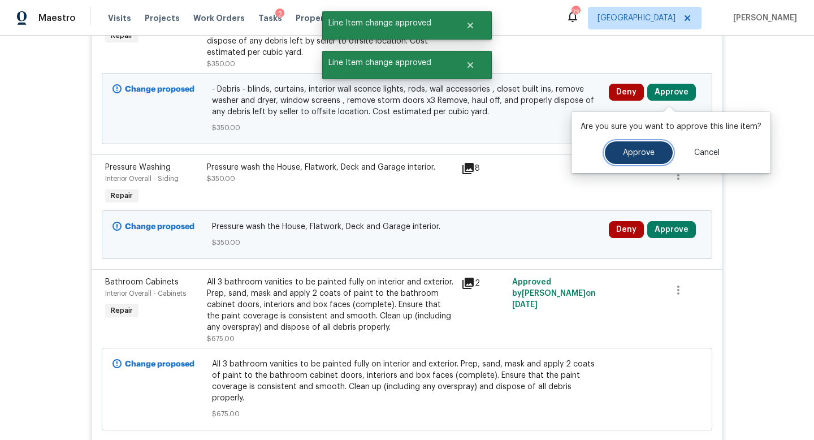
click at [624, 158] on button "Approve" at bounding box center [639, 152] width 68 height 23
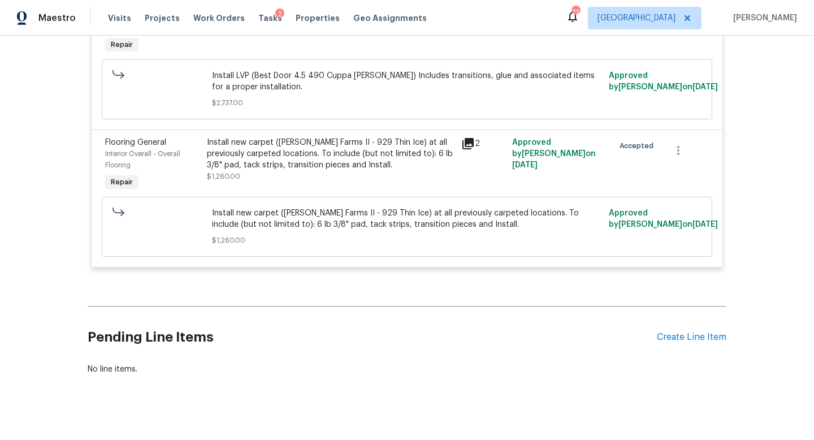
scroll to position [3629, 0]
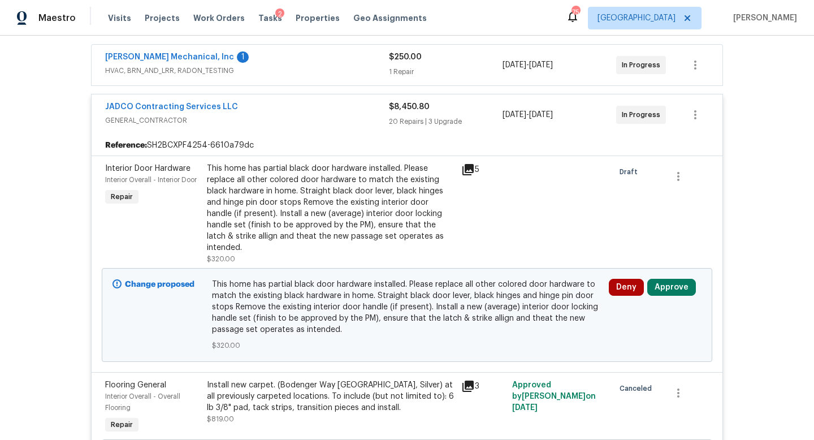
scroll to position [235, 0]
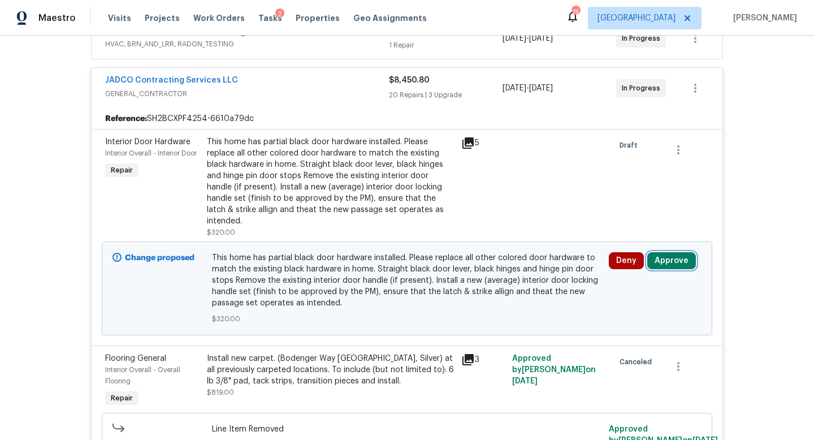
click at [666, 252] on button "Approve" at bounding box center [671, 260] width 49 height 17
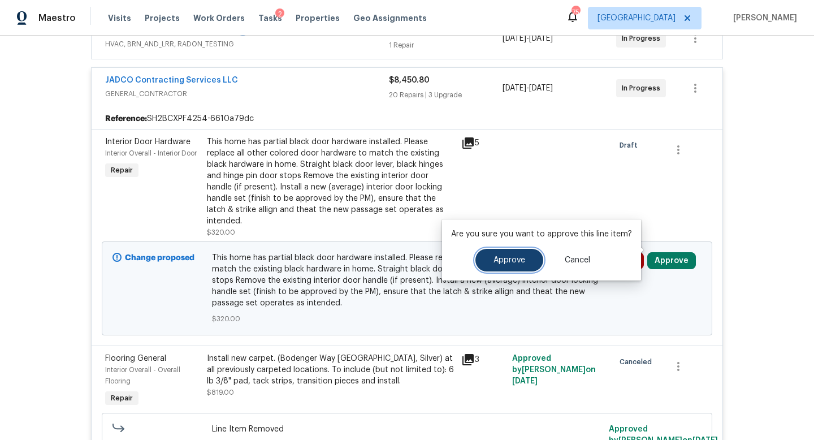
click at [511, 259] on span "Approve" at bounding box center [510, 260] width 32 height 8
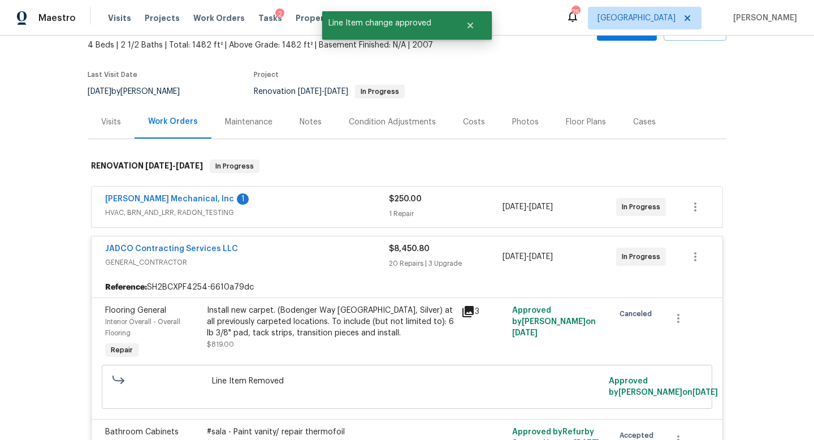
scroll to position [0, 0]
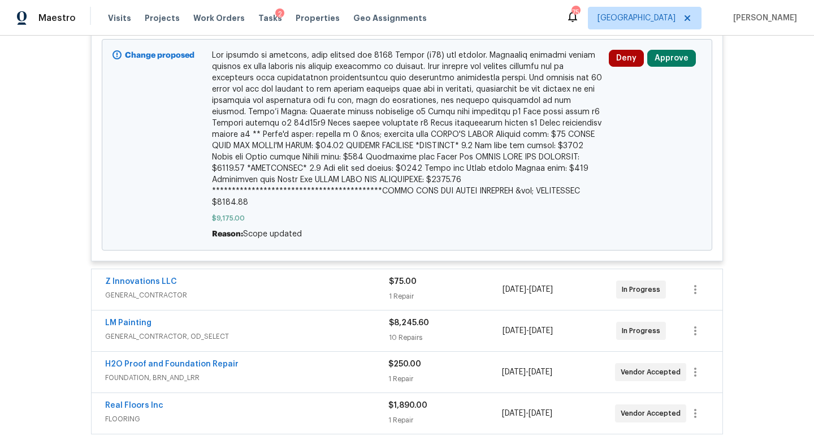
scroll to position [413, 0]
click at [673, 60] on button "Approve" at bounding box center [671, 59] width 49 height 17
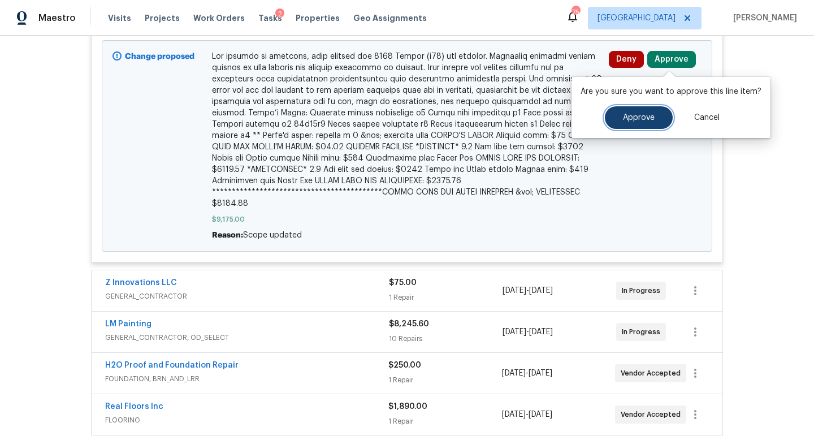
click at [618, 119] on button "Approve" at bounding box center [639, 117] width 68 height 23
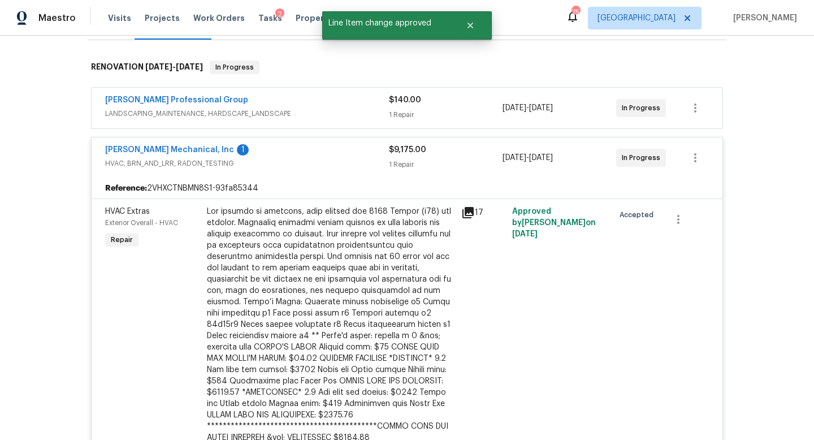
scroll to position [0, 0]
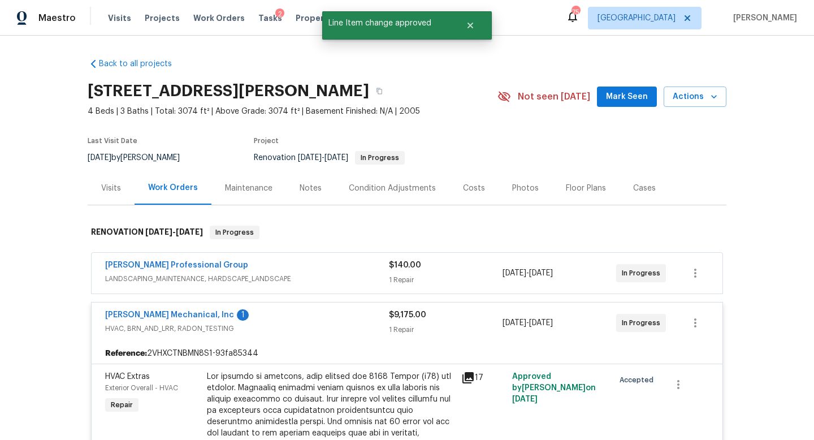
click at [470, 186] on div "Costs" at bounding box center [474, 188] width 22 height 11
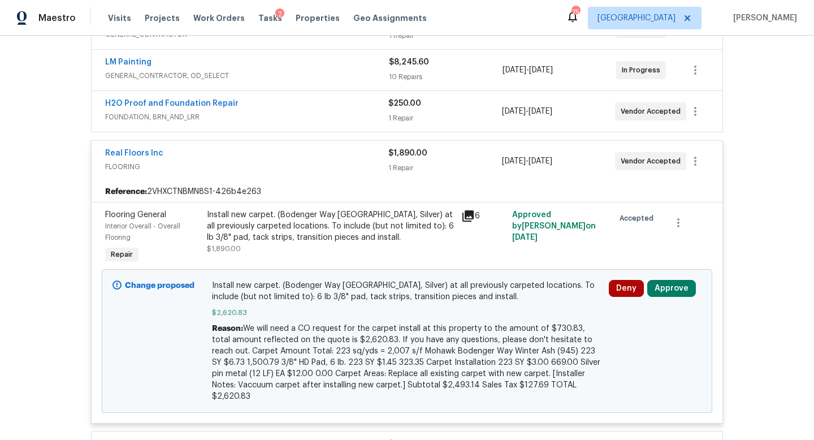
scroll to position [337, 0]
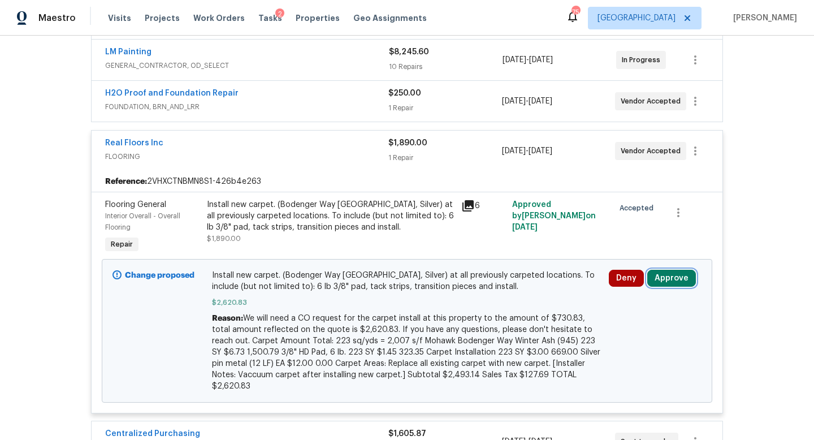
click at [669, 280] on button "Approve" at bounding box center [671, 278] width 49 height 17
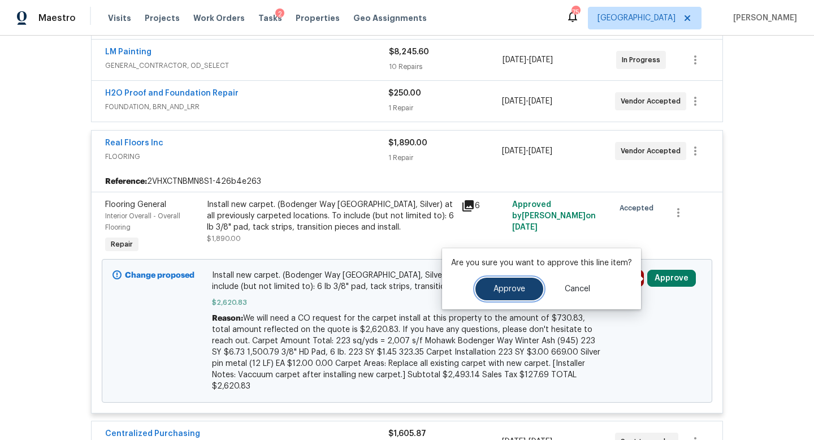
click at [489, 299] on button "Approve" at bounding box center [510, 289] width 68 height 23
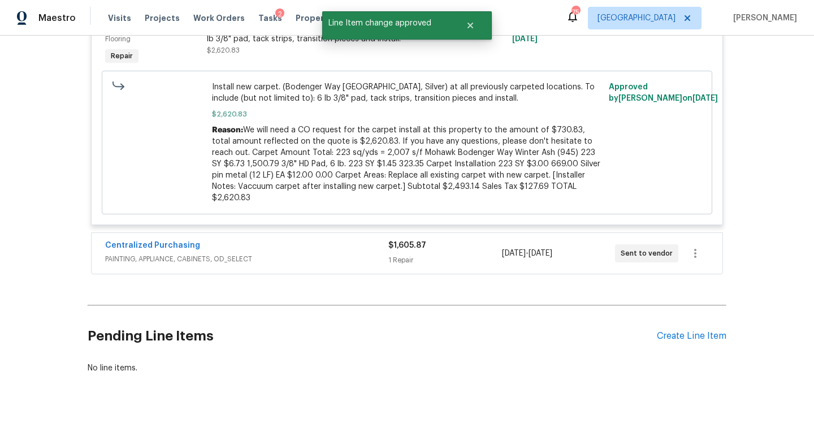
scroll to position [0, 0]
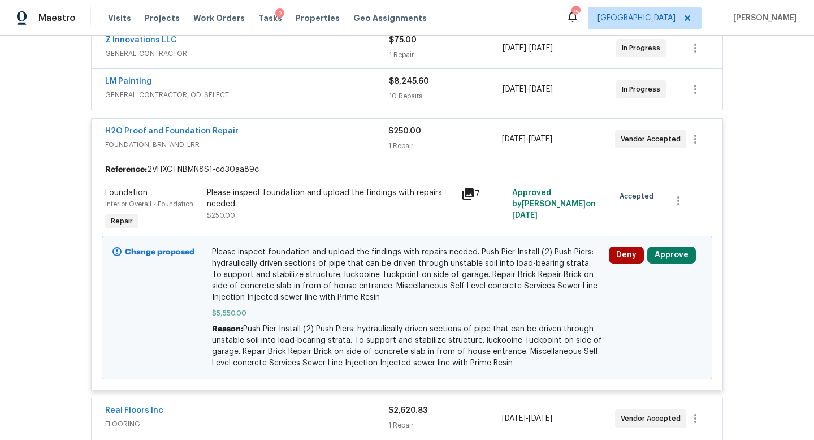
scroll to position [439, 0]
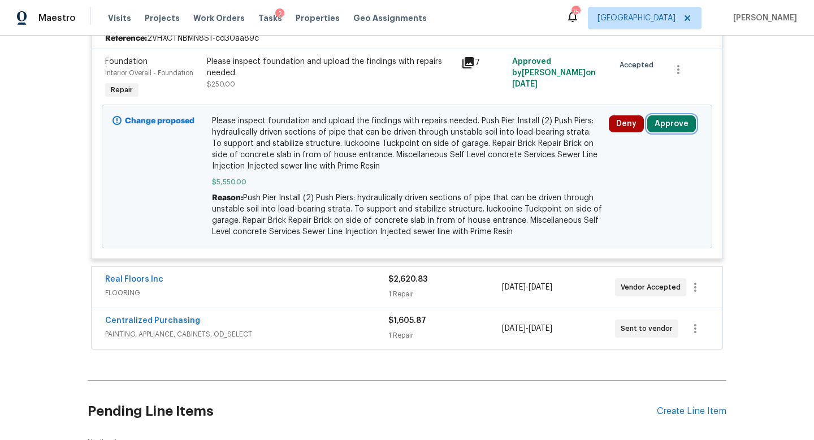
click at [671, 124] on button "Approve" at bounding box center [671, 123] width 49 height 17
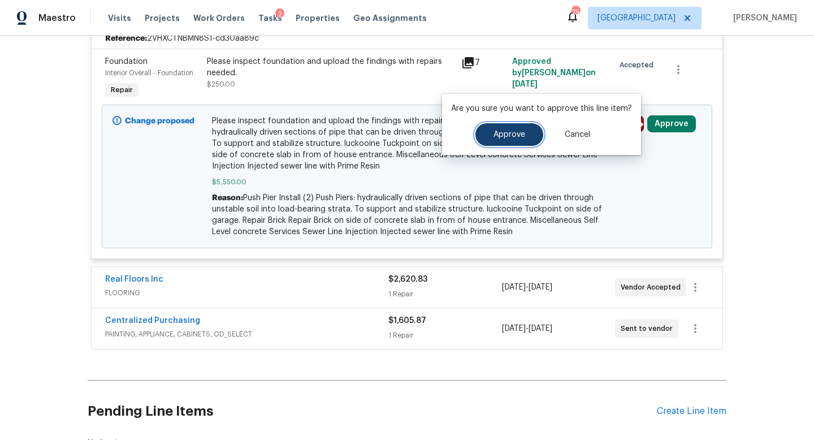
click at [506, 144] on button "Approve" at bounding box center [510, 134] width 68 height 23
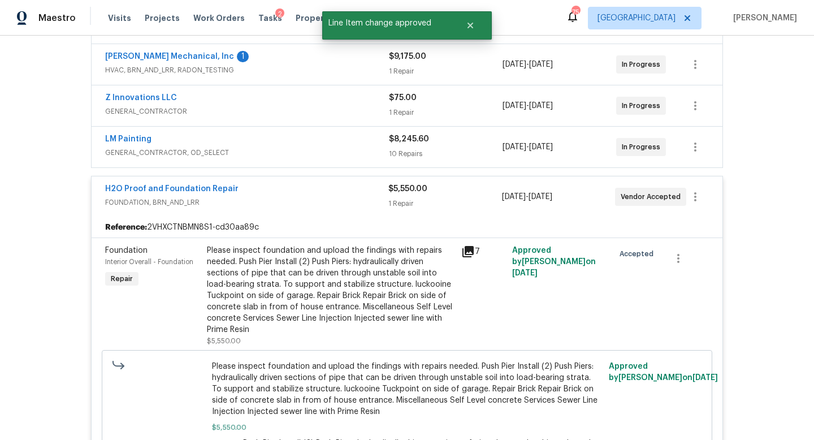
scroll to position [0, 0]
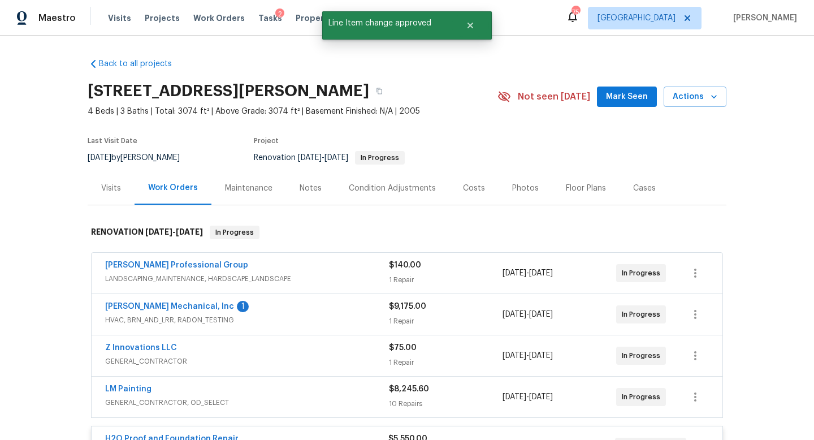
click at [461, 196] on div "Costs" at bounding box center [474, 187] width 49 height 33
